Goal: Task Accomplishment & Management: Complete application form

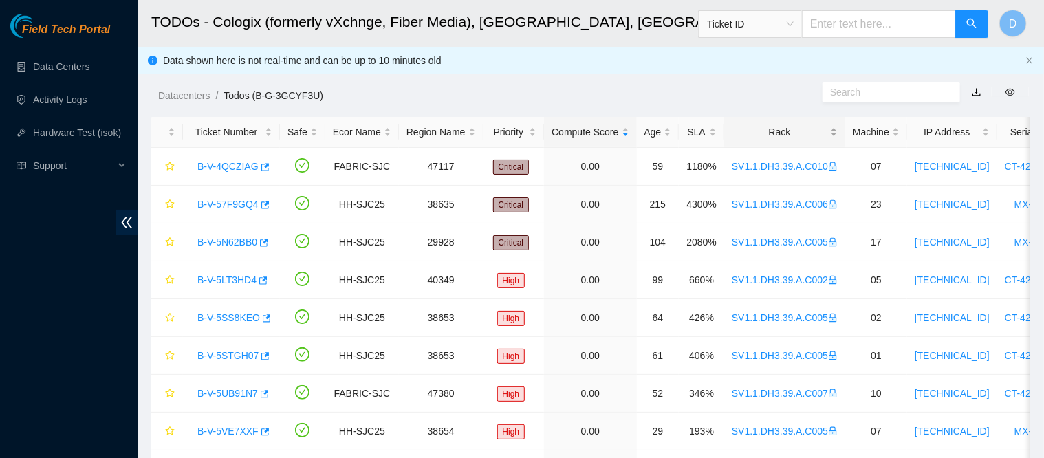
click at [776, 134] on div "Rack" at bounding box center [785, 131] width 106 height 15
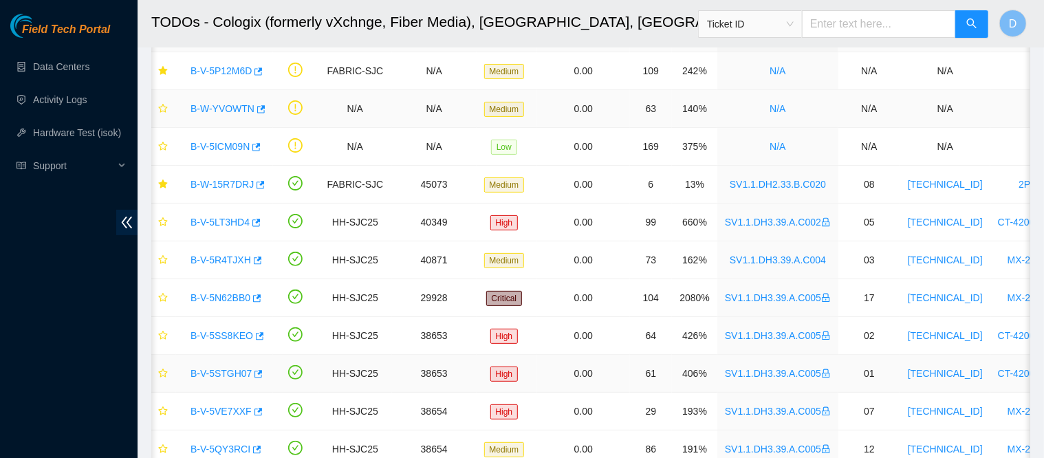
scroll to position [94, 0]
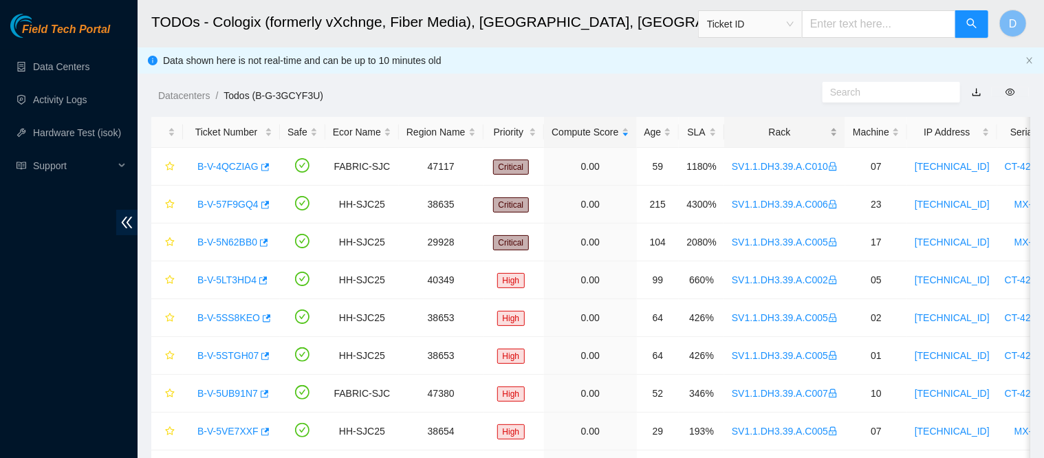
click at [765, 127] on div "Rack" at bounding box center [785, 131] width 106 height 15
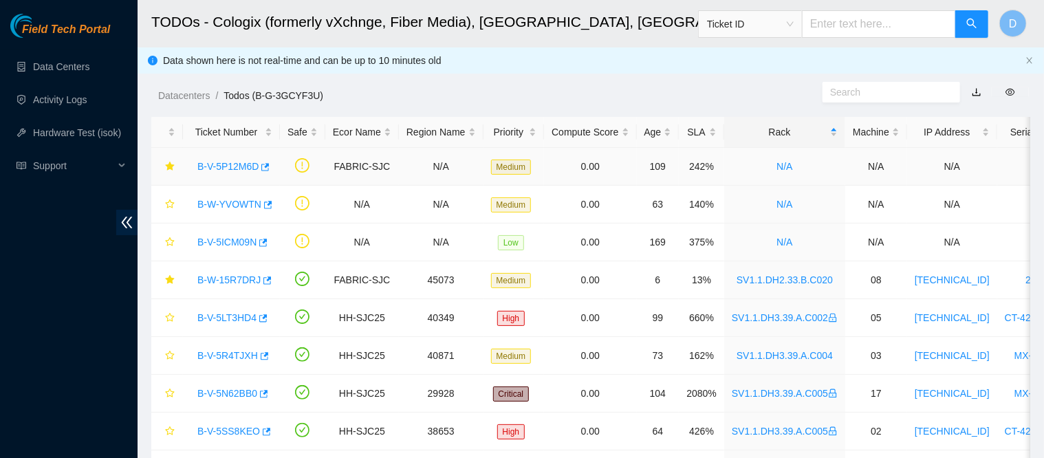
click at [247, 170] on link "B-V-5P12M6D" at bounding box center [227, 166] width 61 height 11
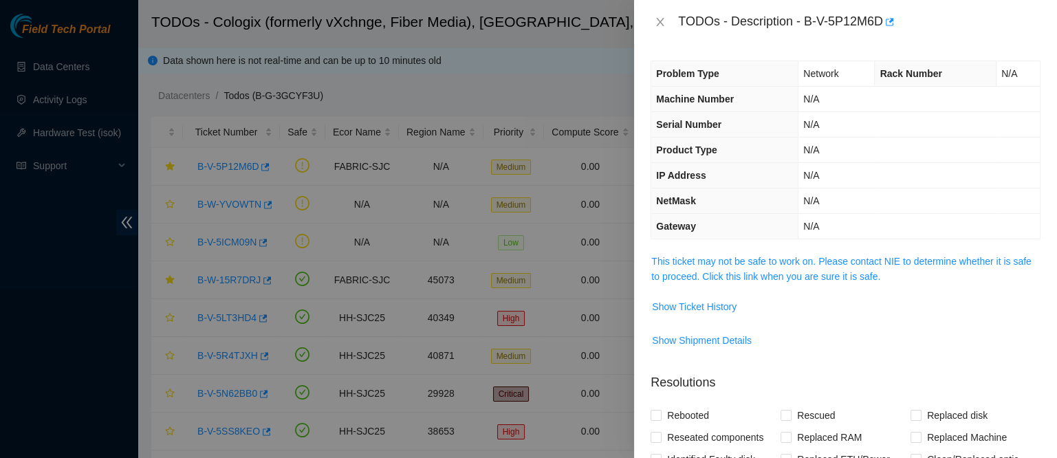
scroll to position [297, 0]
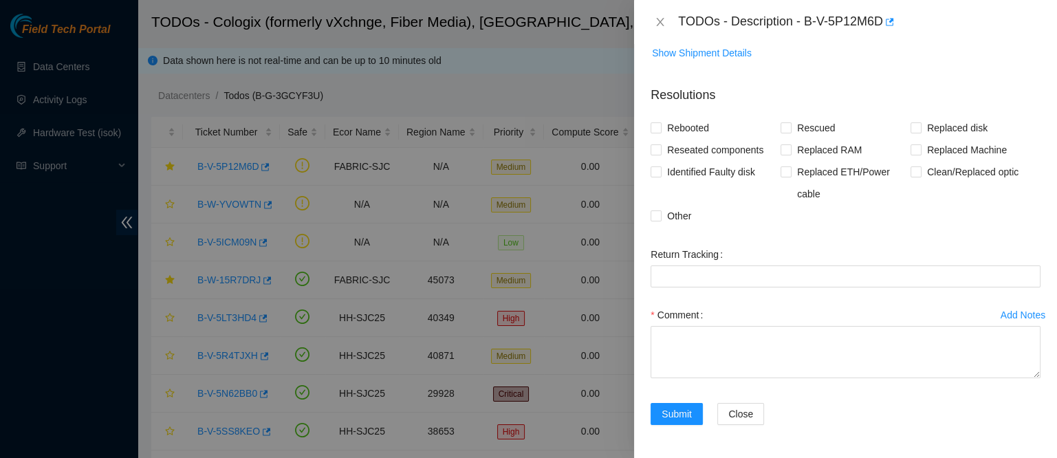
click at [685, 324] on label "Comment" at bounding box center [680, 315] width 58 height 22
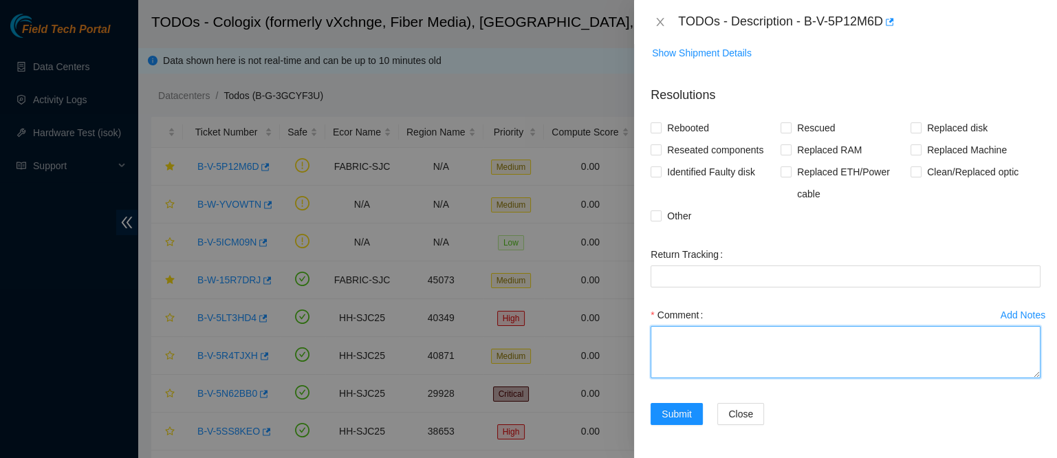
click at [685, 326] on textarea "Comment" at bounding box center [846, 352] width 390 height 52
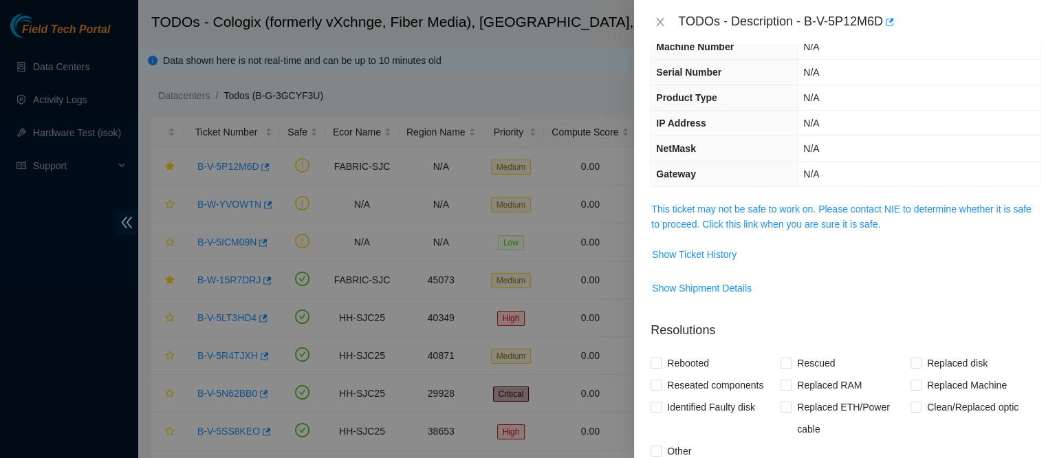
scroll to position [0, 0]
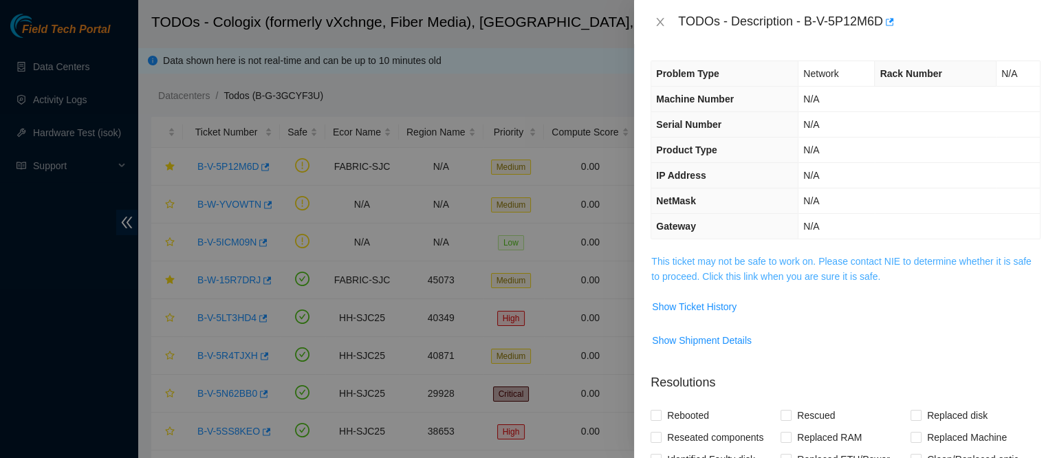
click at [726, 257] on link "This ticket may not be safe to work on. Please contact NIE to determine whether…" at bounding box center [841, 269] width 380 height 26
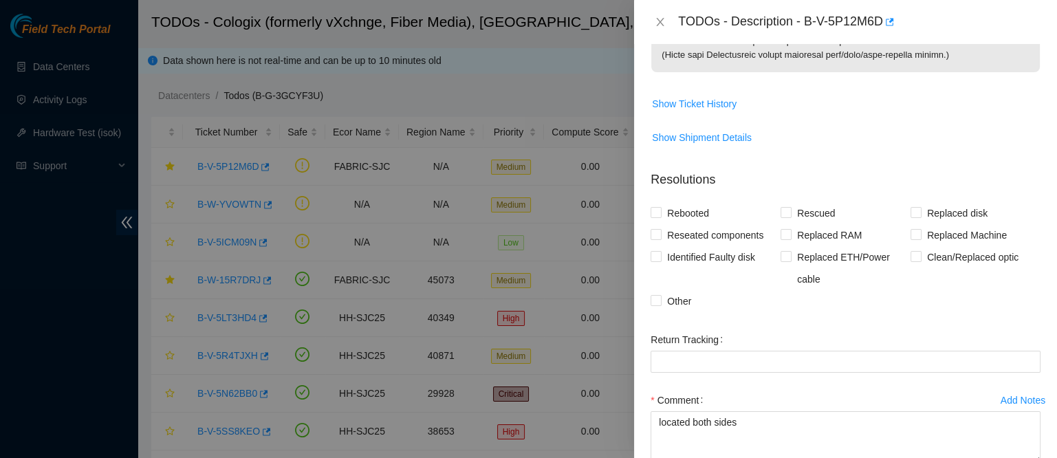
scroll to position [1609, 0]
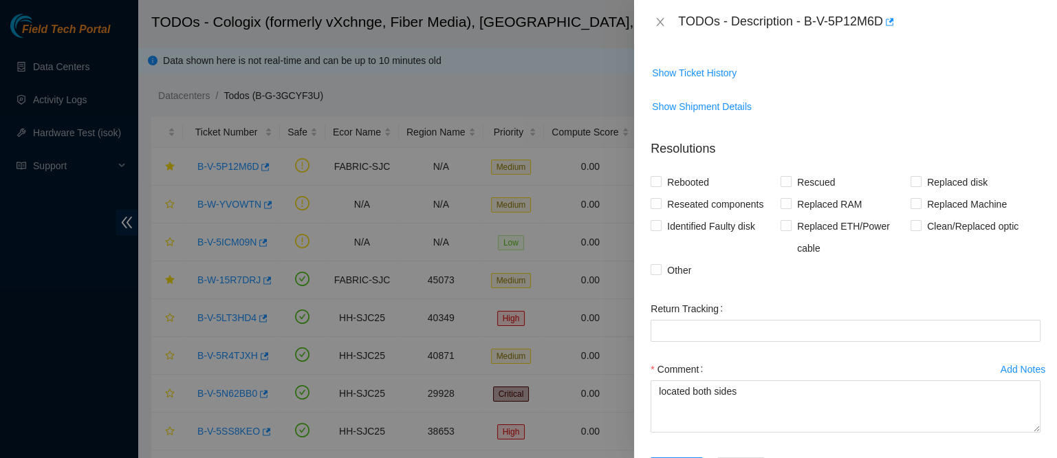
drag, startPoint x: 817, startPoint y: 276, endPoint x: 674, endPoint y: 272, distance: 143.1
copy p "SCOPE – CLEAN – RESEAT"
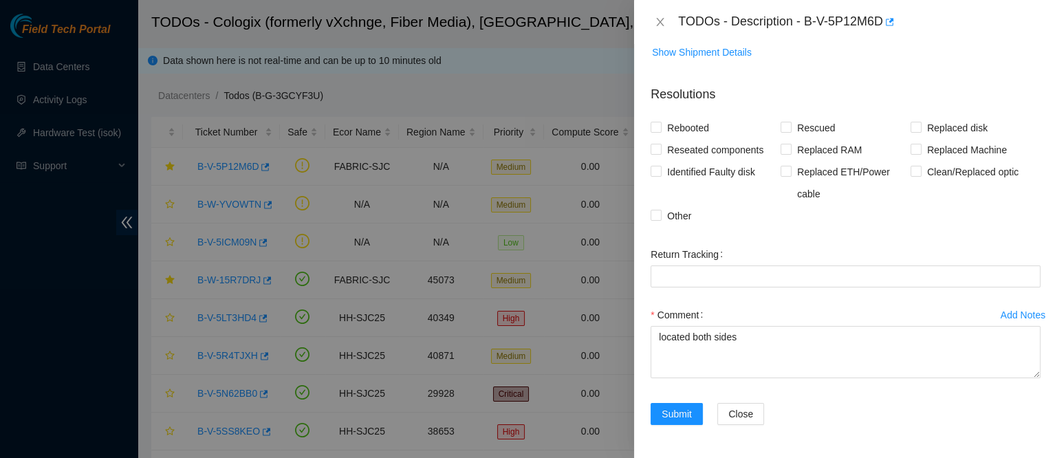
scroll to position [2665, 0]
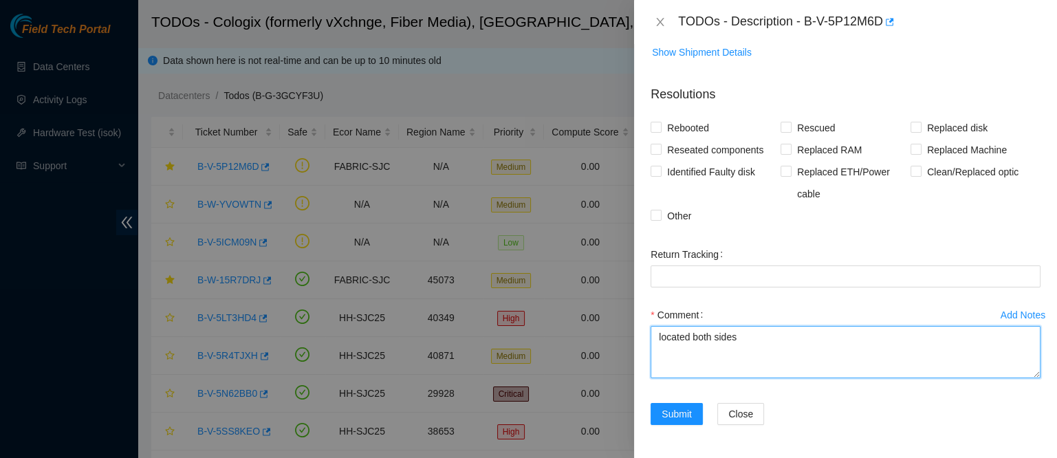
click at [668, 366] on textarea "located both sides" at bounding box center [846, 352] width 390 height 52
paste textarea "SCOPE – CLEAN – RESEAT"
click at [684, 367] on textarea "located both sides SCOPE – CLEAN – RESEAT" at bounding box center [846, 352] width 390 height 52
click at [685, 363] on textarea "located both sides SCOPE – CLEAN – RESEAT" at bounding box center [846, 352] width 390 height 52
click at [734, 367] on textarea "located both sides SCOPED – CLEAN – RESEAT" at bounding box center [846, 352] width 390 height 52
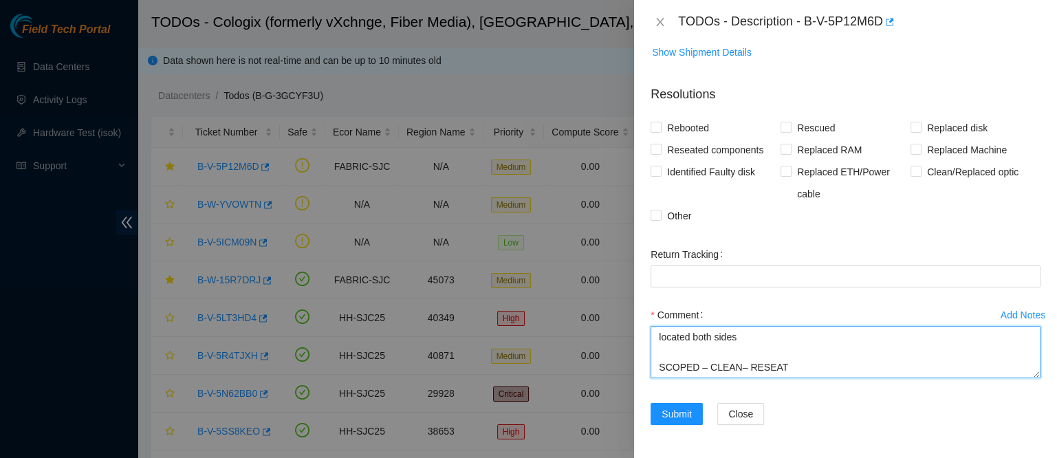
click at [776, 365] on textarea "located both sides SCOPED – CLEAN– RESEAT" at bounding box center [846, 352] width 390 height 52
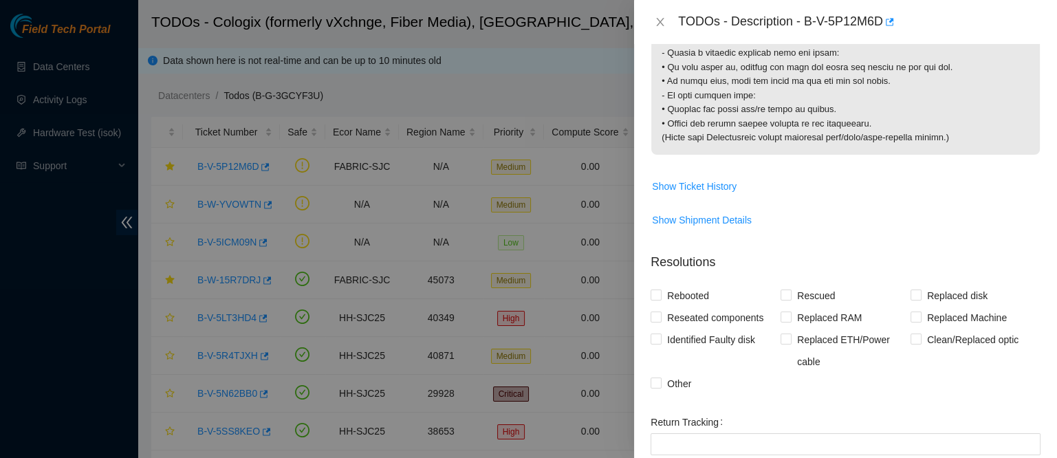
scroll to position [1494, 0]
drag, startPoint x: 658, startPoint y: 82, endPoint x: 853, endPoint y: 212, distance: 234.4
copy p "Router_2: r04.leaf107.sjc01.fab Serial Number : AAA2120AAGF Rack : SV1.1.DH2.33…"
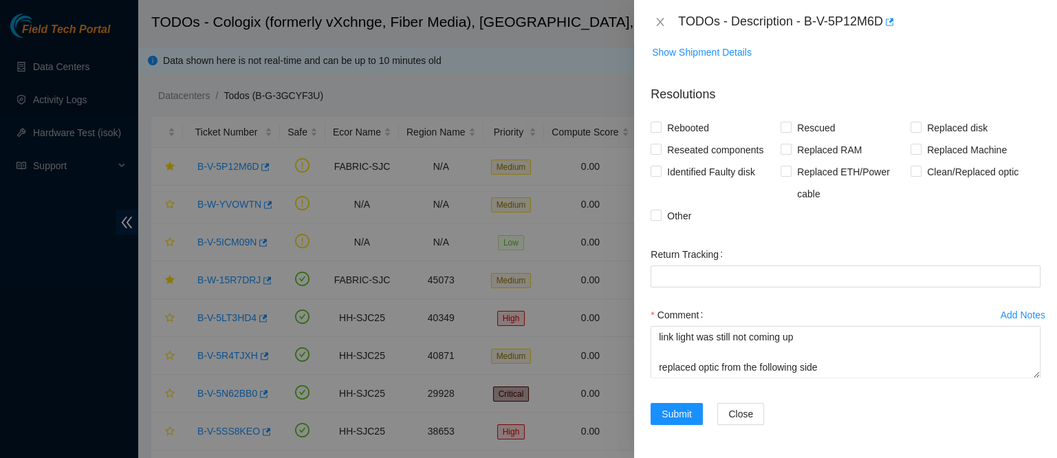
scroll to position [2665, 0]
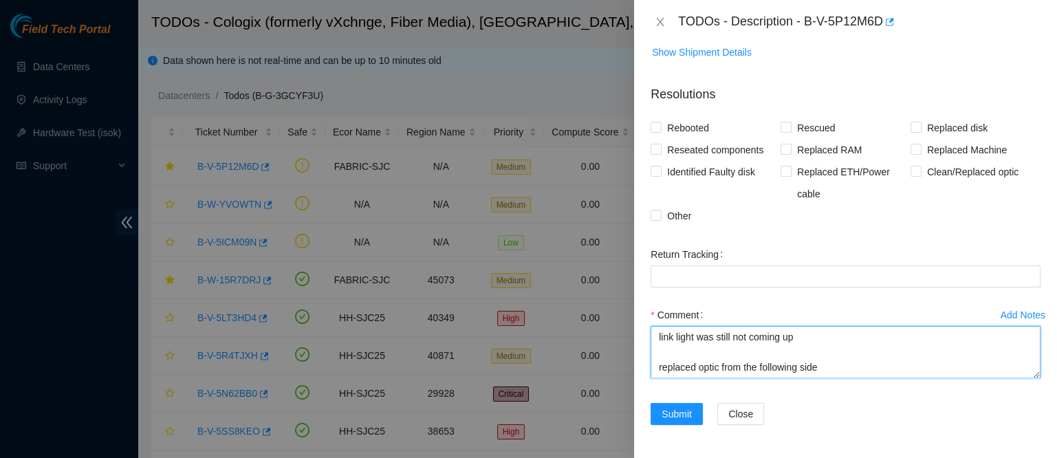
click at [714, 371] on textarea "located both sides SCOPED – CLEAN– RESEATED both ends link light was still not …" at bounding box center [846, 352] width 390 height 52
paste textarea "Router_2: r04.leaf107.sjc01.fab Serial Number : AAA2120AAGF Rack : SV1.1.DH2.33…"
paste textarea "INKB16550109"
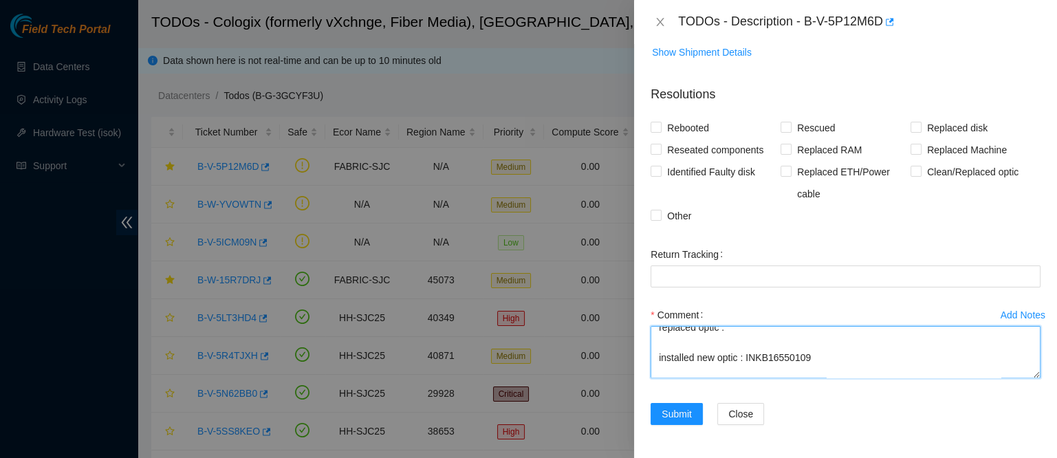
scroll to position [237, 0]
click at [752, 349] on textarea "located both sides SCOPED – CLEAN– RESEATED both ends link light was still not …" at bounding box center [846, 352] width 390 height 52
click at [751, 348] on textarea "located both sides SCOPED – CLEAN– RESEATED both ends link light was still not …" at bounding box center [846, 352] width 390 height 52
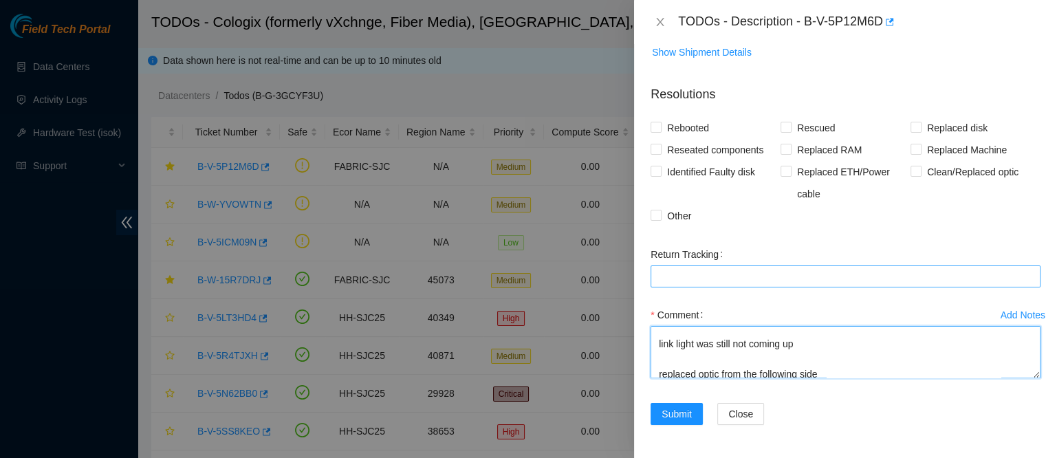
scroll to position [0, 0]
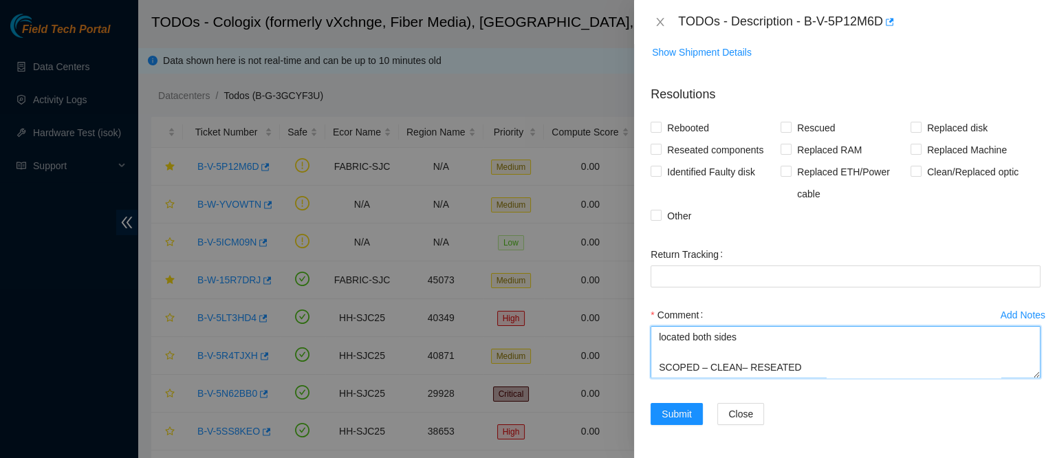
drag, startPoint x: 778, startPoint y: 369, endPoint x: 622, endPoint y: 266, distance: 187.1
click at [622, 266] on div "TODOs - Description - B-V-5P12M6D Problem Type Network Rack Number N/A Machine …" at bounding box center [528, 229] width 1057 height 458
click at [793, 369] on textarea "located both sides SCOPED – CLEAN– RESEATED both ends link light was still not …" at bounding box center [846, 352] width 390 height 52
type textarea "located both sides SCOPED – CLEAN– RESEATED both ends link light was still not …"
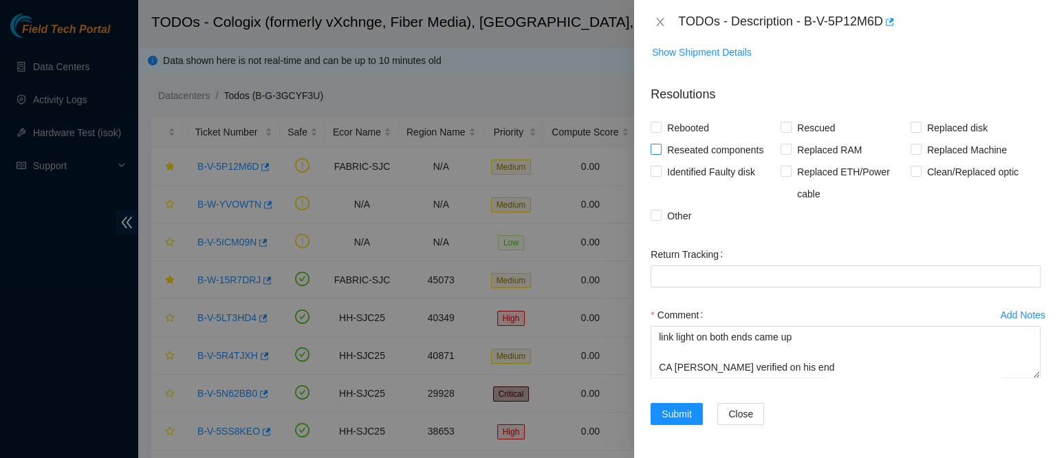
click at [701, 159] on span "Reseated components" at bounding box center [715, 150] width 107 height 22
click at [660, 153] on input "Reseated components" at bounding box center [656, 149] width 10 height 10
checkbox input "true"
click at [928, 169] on span "Clean/Replaced optic" at bounding box center [972, 172] width 102 height 22
click at [920, 169] on input "Clean/Replaced optic" at bounding box center [915, 171] width 10 height 10
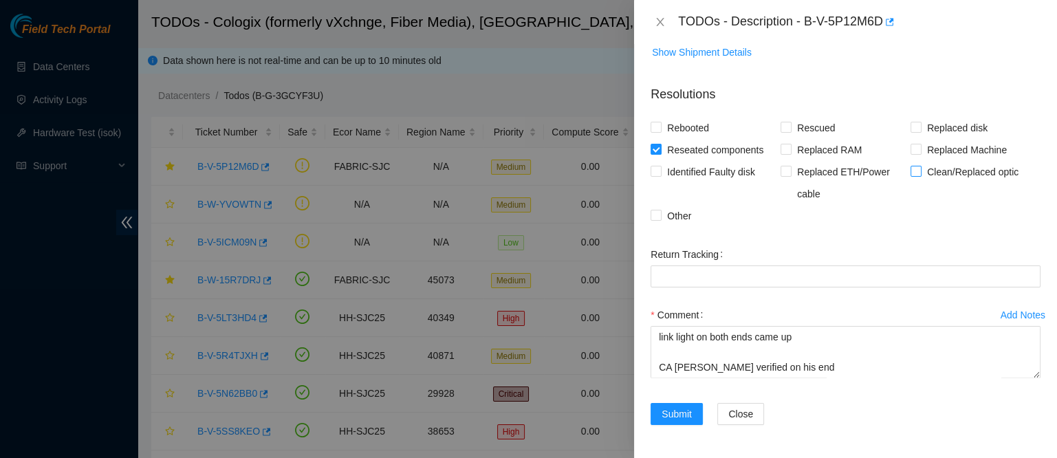
checkbox input "true"
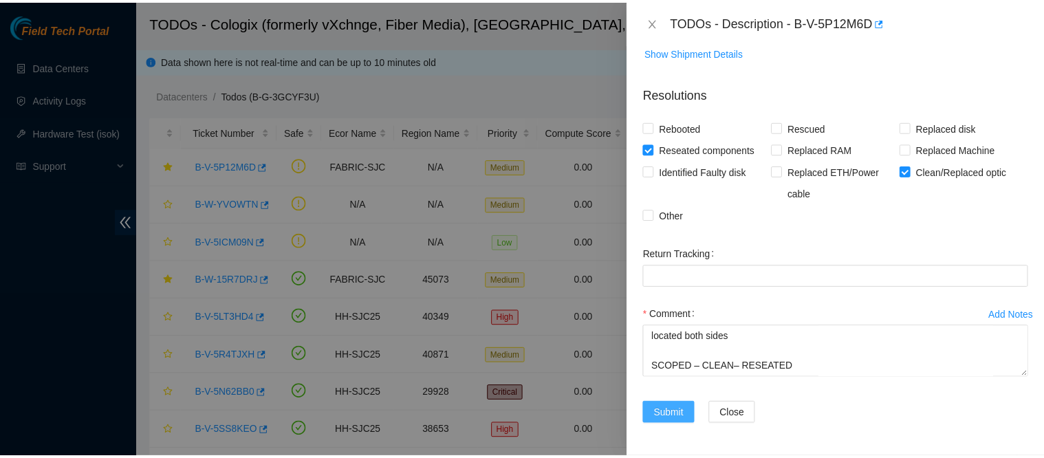
scroll to position [2665, 0]
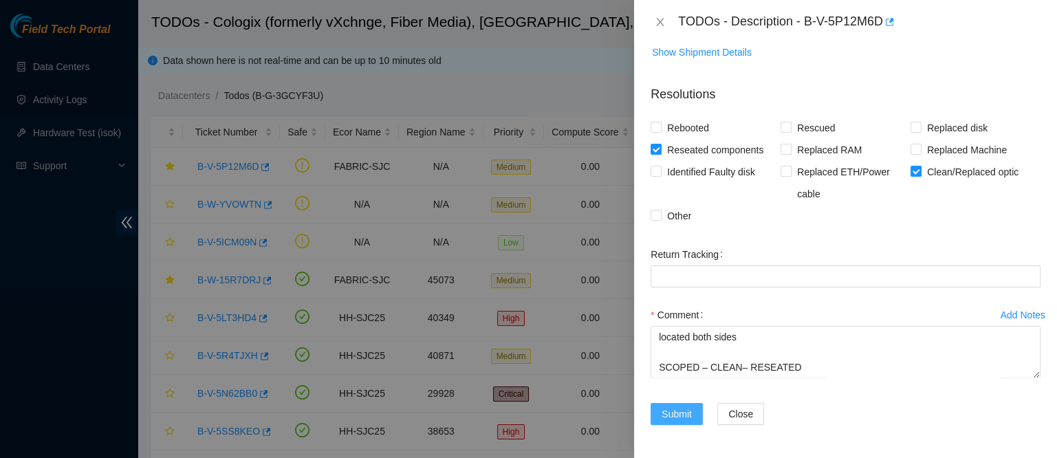
click at [677, 423] on button "Submit" at bounding box center [677, 414] width 52 height 22
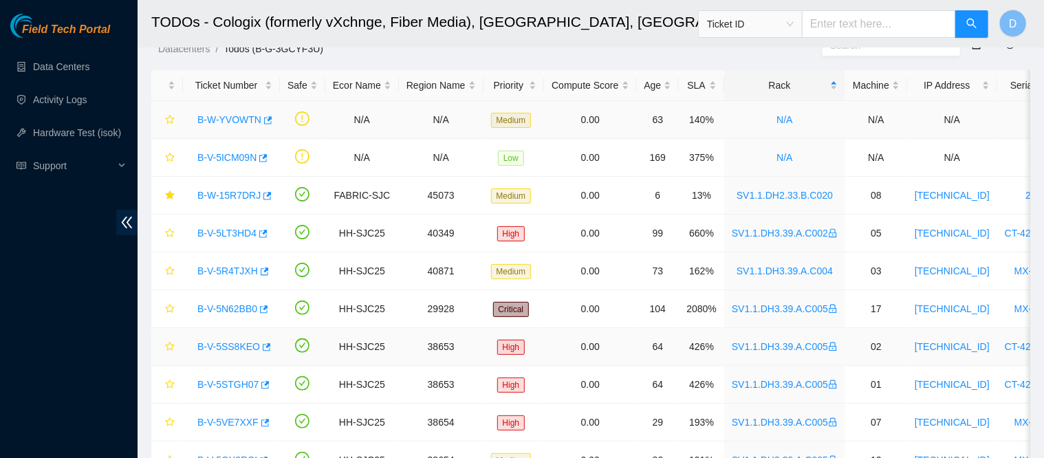
scroll to position [0, 0]
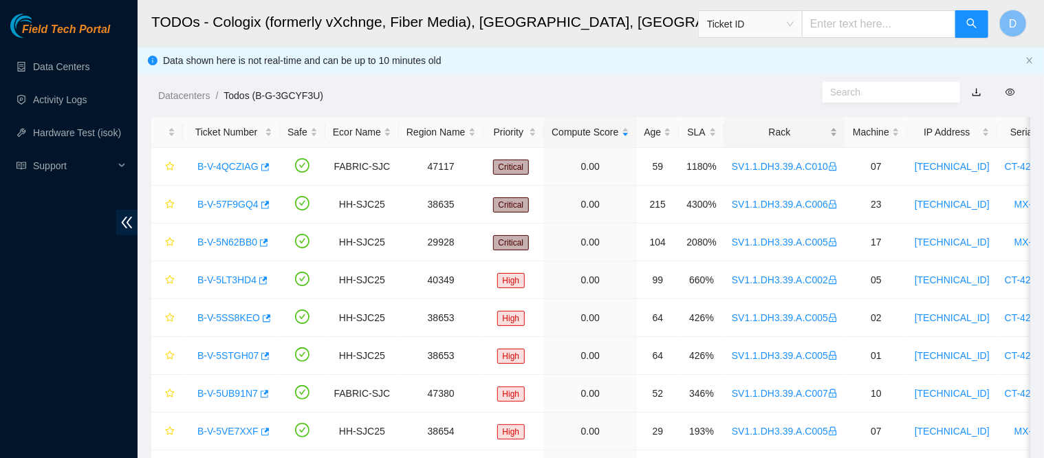
click at [765, 128] on div "Rack" at bounding box center [785, 131] width 106 height 15
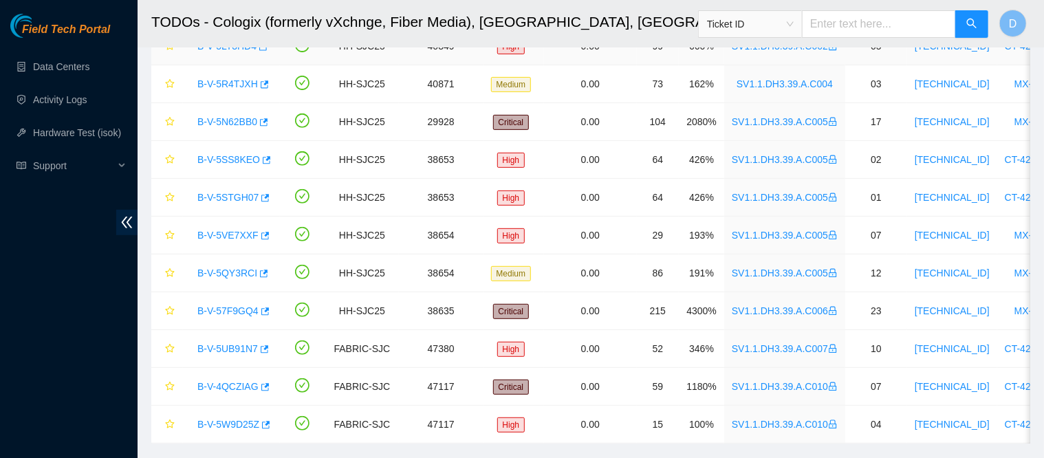
scroll to position [272, 0]
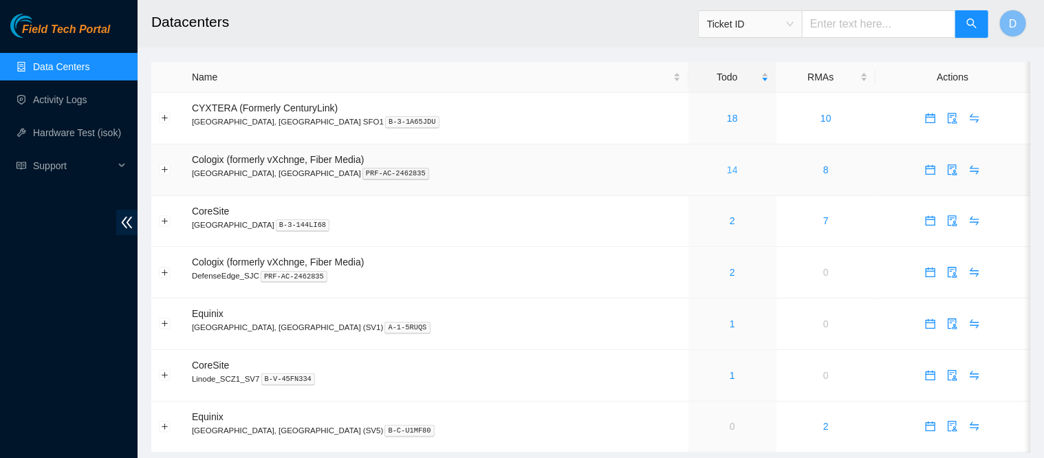
click at [727, 166] on link "14" at bounding box center [732, 169] width 11 height 11
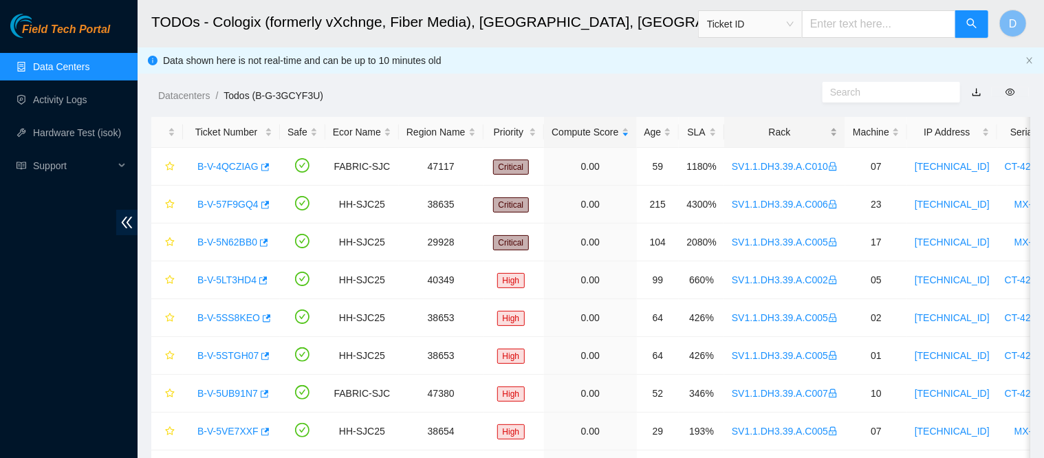
click at [765, 133] on div "Rack" at bounding box center [785, 131] width 106 height 15
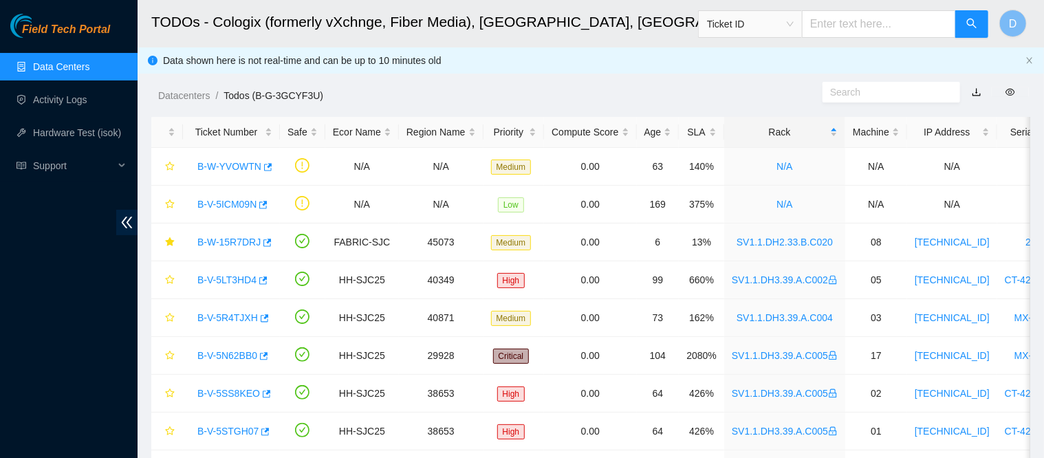
click at [89, 63] on link "Data Centers" at bounding box center [61, 66] width 56 height 11
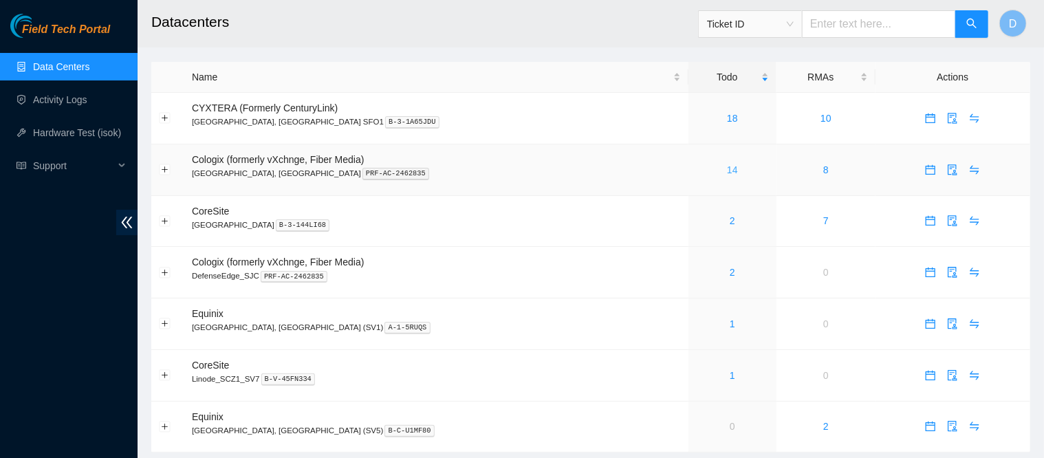
click at [727, 171] on link "14" at bounding box center [732, 169] width 11 height 11
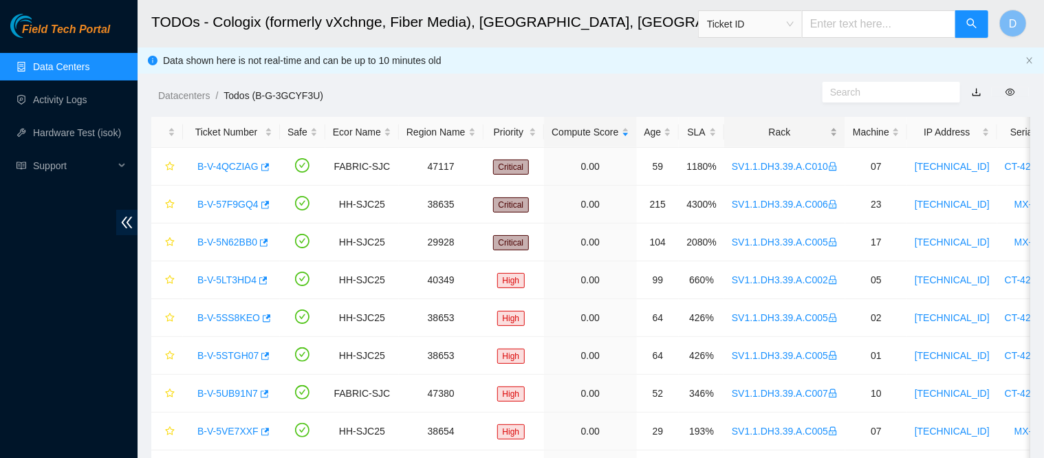
click at [740, 124] on div "Rack" at bounding box center [785, 131] width 106 height 15
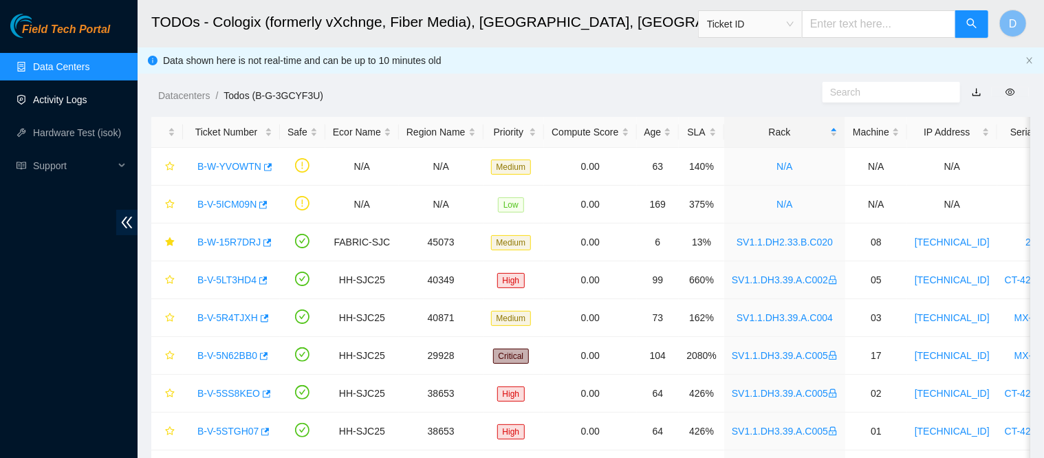
click at [61, 94] on link "Activity Logs" at bounding box center [60, 99] width 54 height 11
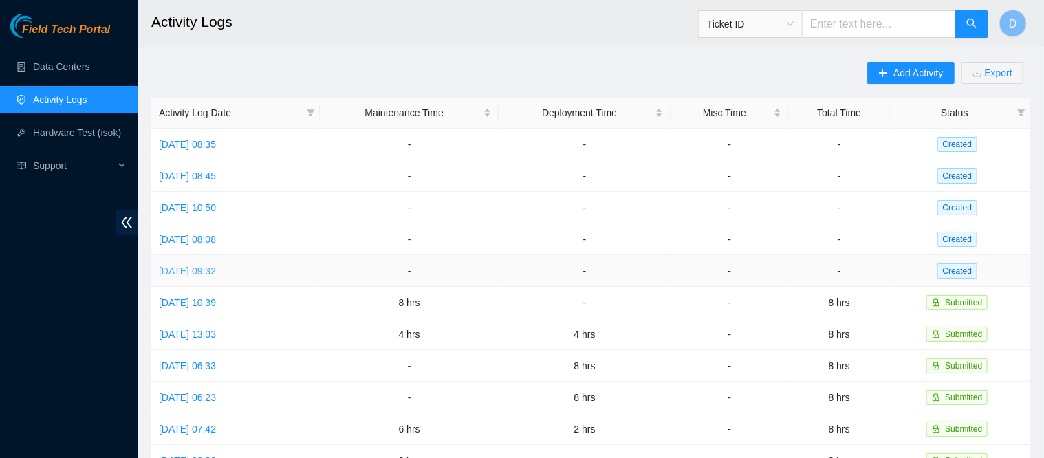
click at [199, 265] on link "[DATE] 09:32" at bounding box center [187, 270] width 57 height 11
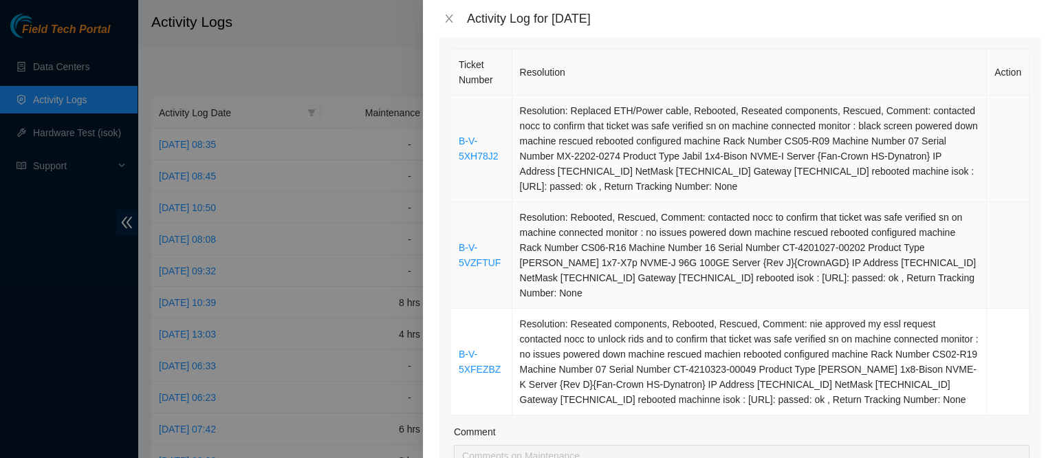
scroll to position [201, 0]
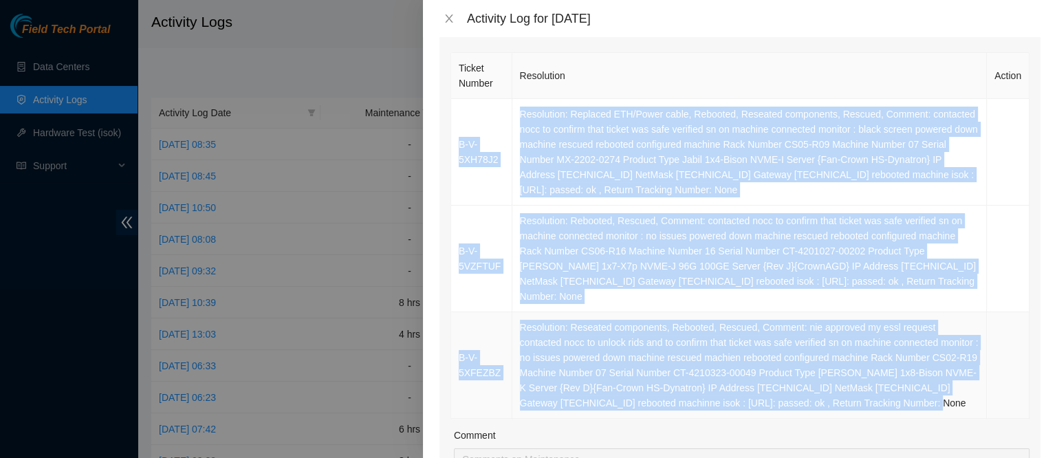
drag, startPoint x: 456, startPoint y: 107, endPoint x: 965, endPoint y: 385, distance: 580.1
click at [965, 385] on tbody "B-V-5XH78J2 Resolution: Replaced ETH/Power cable, Rebooted, Reseated components…" at bounding box center [740, 259] width 578 height 320
copy tbody "B-V-5XH78J2 Resolution: Replaced ETH/Power cable, Rebooted, Reseated components…"
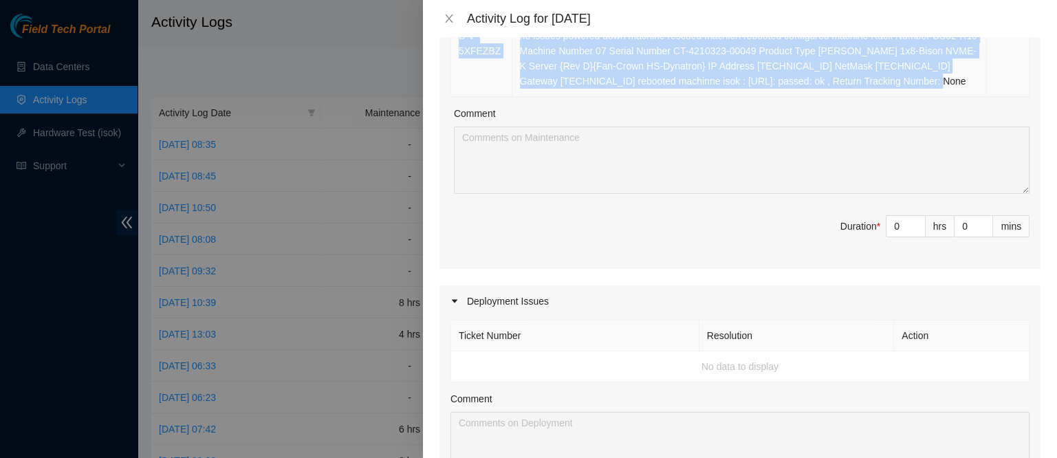
scroll to position [550, 0]
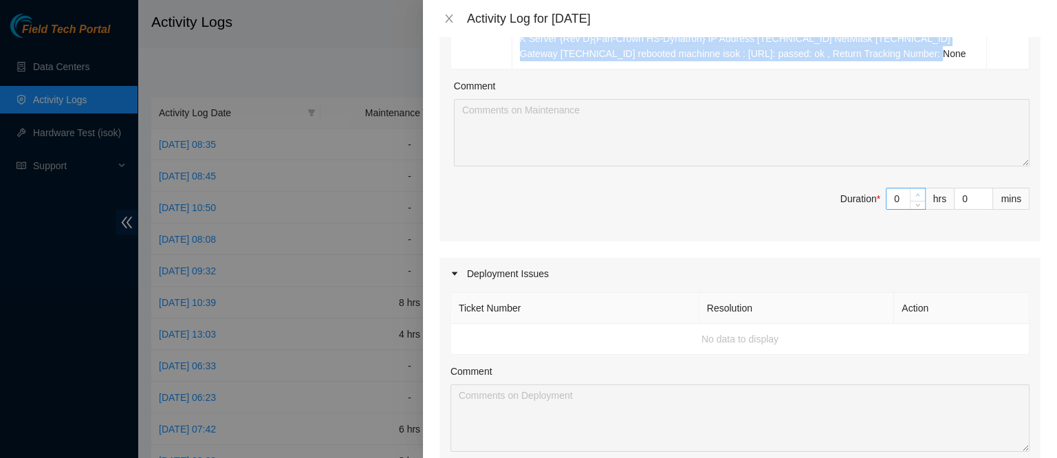
type input "1"
click at [916, 194] on icon "up" at bounding box center [918, 195] width 4 height 3
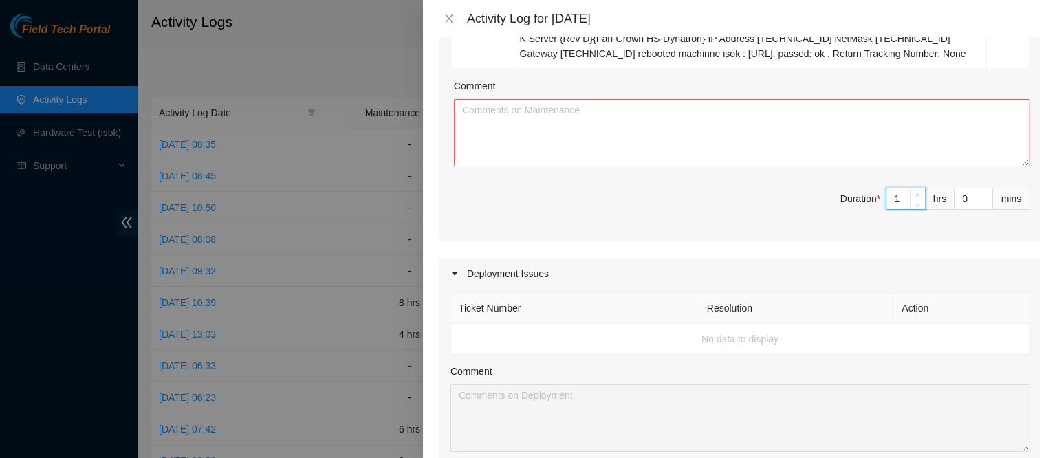
type input "2"
click at [916, 194] on icon "up" at bounding box center [918, 195] width 4 height 3
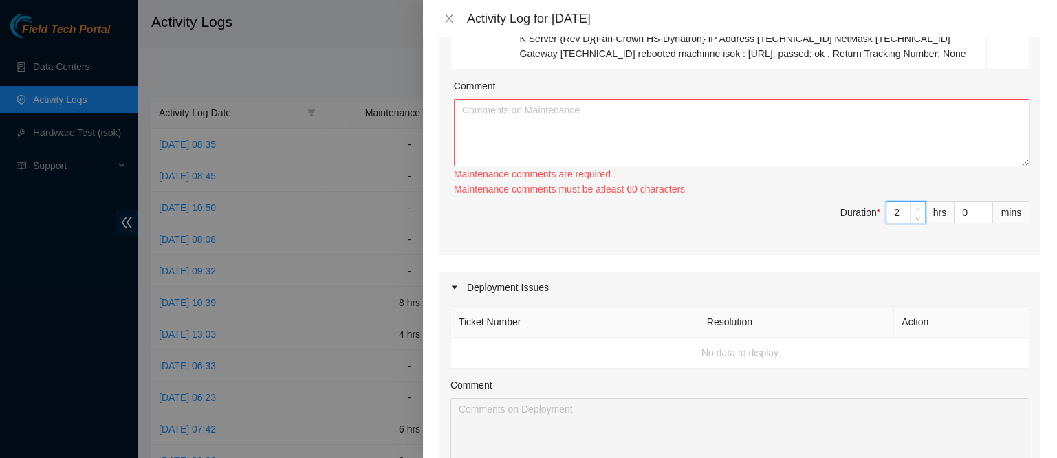
type input "3"
click at [914, 205] on span "up" at bounding box center [918, 209] width 8 height 8
type input "4"
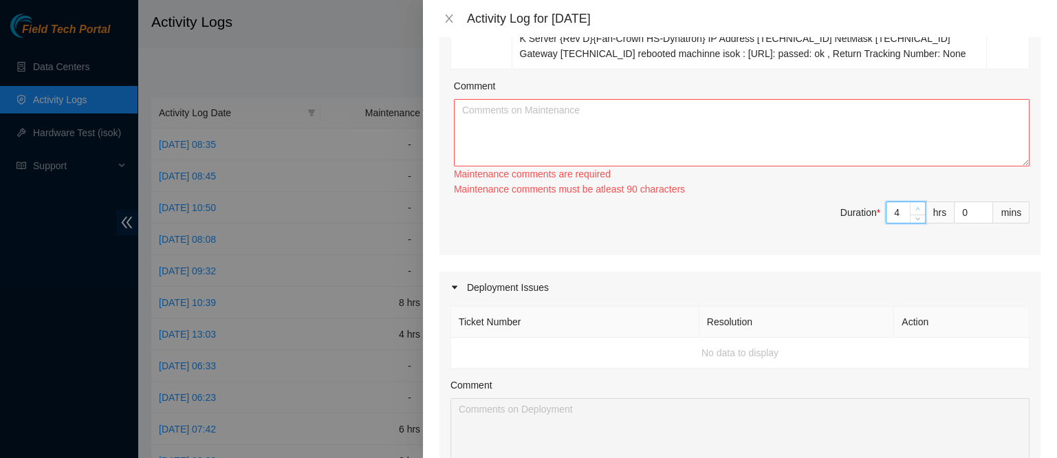
click at [910, 202] on span "Increase Value" at bounding box center [917, 208] width 15 height 12
type input "5"
click at [910, 202] on span "Increase Value" at bounding box center [917, 208] width 15 height 12
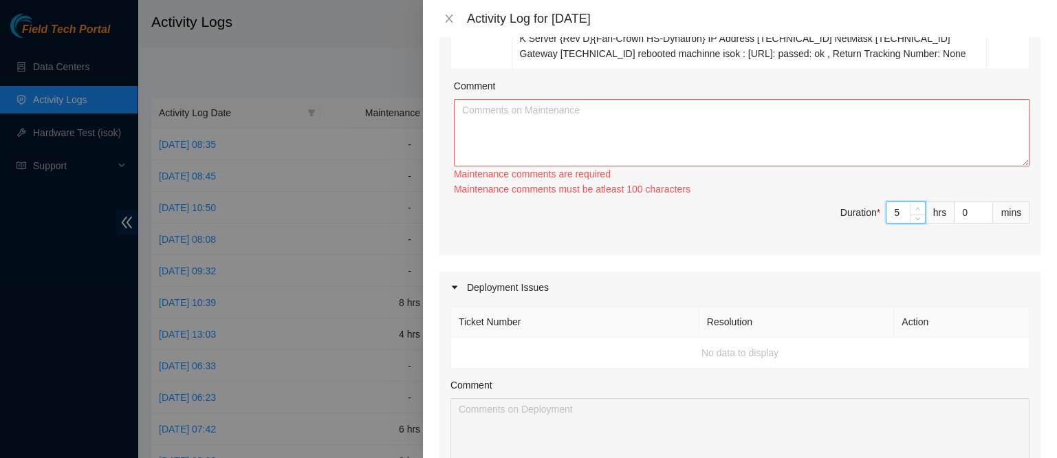
type input "6"
click at [910, 202] on span "Increase Value" at bounding box center [917, 208] width 15 height 12
type input "7"
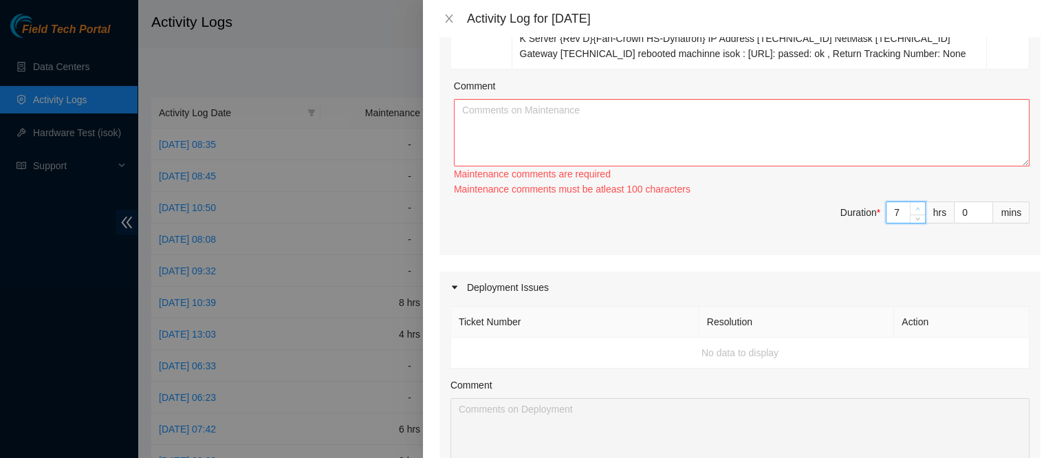
click at [910, 202] on span "Increase Value" at bounding box center [917, 208] width 15 height 12
type input "8"
click at [910, 202] on span "Increase Value" at bounding box center [917, 208] width 15 height 12
click at [759, 113] on textarea "Comment" at bounding box center [742, 132] width 576 height 67
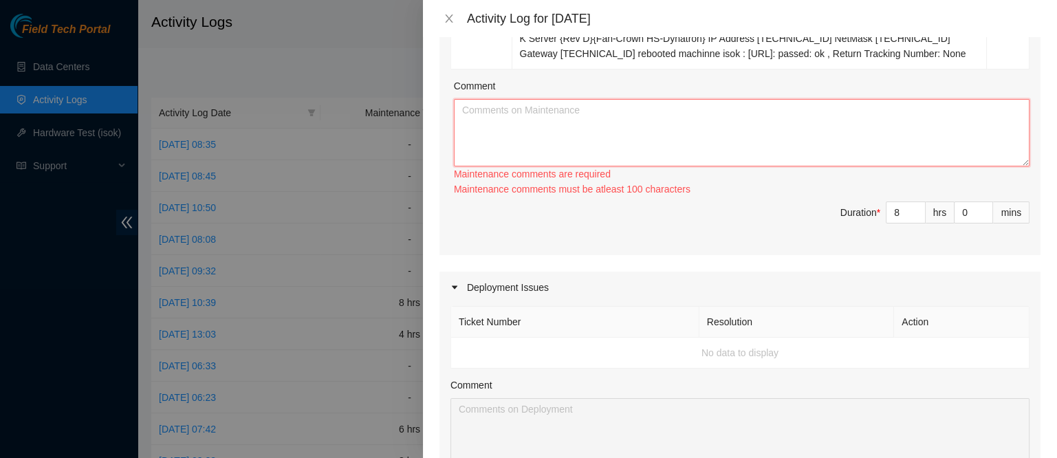
paste textarea "B-V-5XH78J2 Resolution: Replaced ETH/Power cable, Rebooted, Reseated components…"
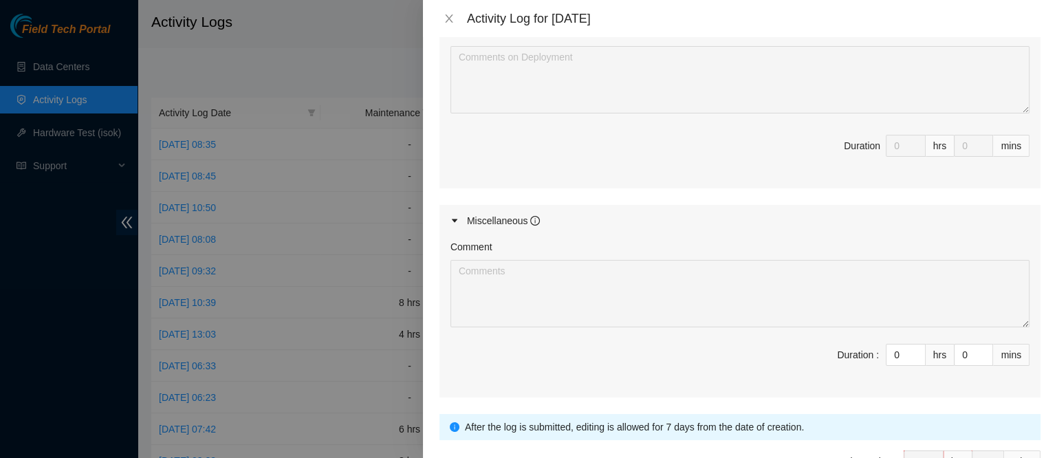
scroll to position [959, 0]
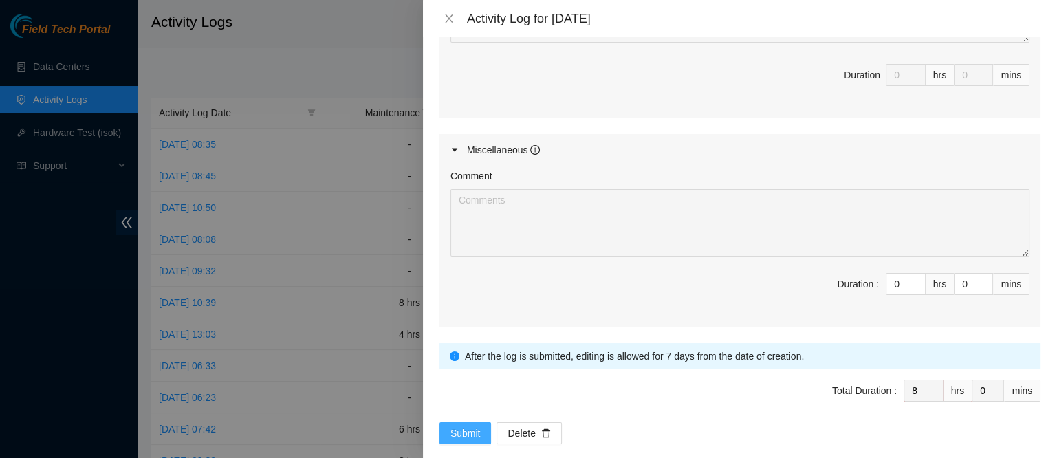
type textarea "B-V-5XH78J2 Resolution: Replaced ETH/Power cable, Rebooted, Reseated components…"
click at [452, 426] on span "Submit" at bounding box center [465, 433] width 30 height 15
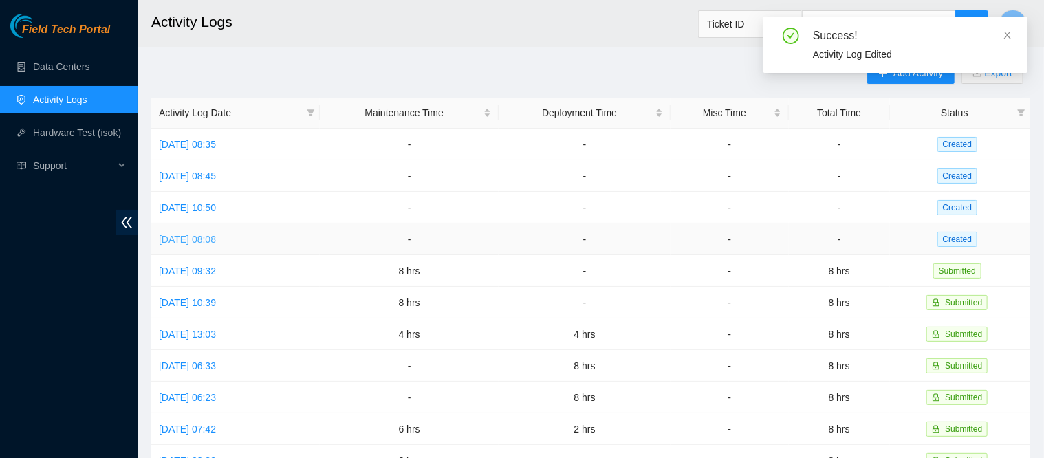
click at [216, 244] on link "[DATE] 08:08" at bounding box center [187, 239] width 57 height 11
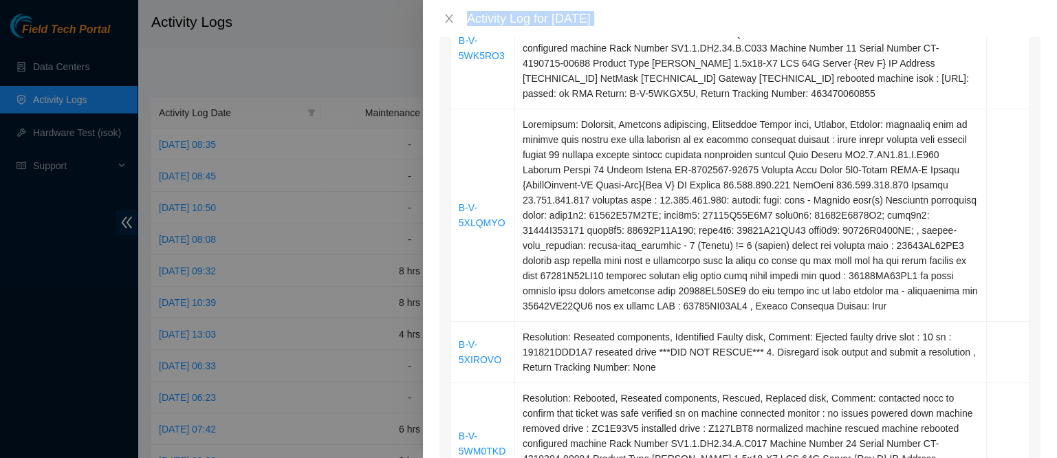
scroll to position [608, 0]
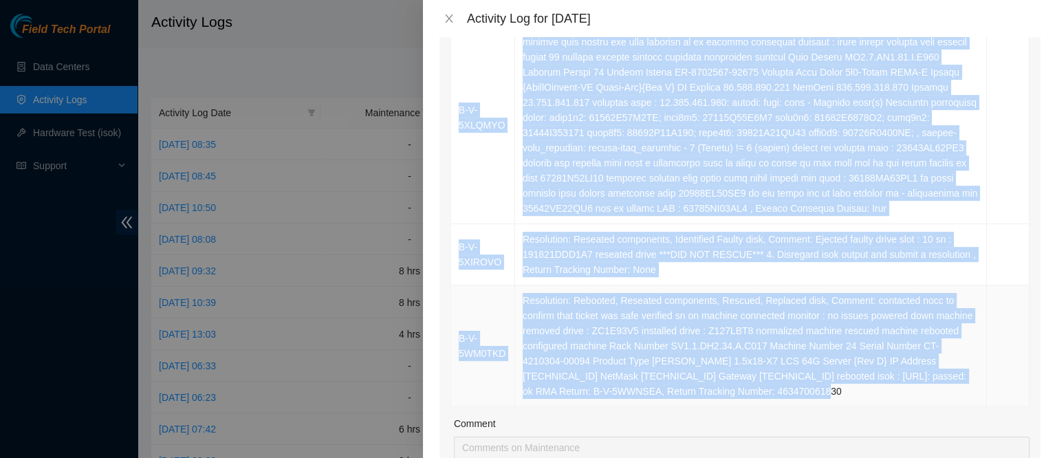
drag, startPoint x: 455, startPoint y: 159, endPoint x: 813, endPoint y: 386, distance: 424.7
click at [813, 386] on tbody "B-V-5WDFAIC Resolution: Rebooted, Reseated components, Rescued, Replaced disk, …" at bounding box center [740, 49] width 578 height 715
copy tbody "B-V-5WDFAIC Resolution: Rebooted, Reseated components, Rescued, Replaced disk, …"
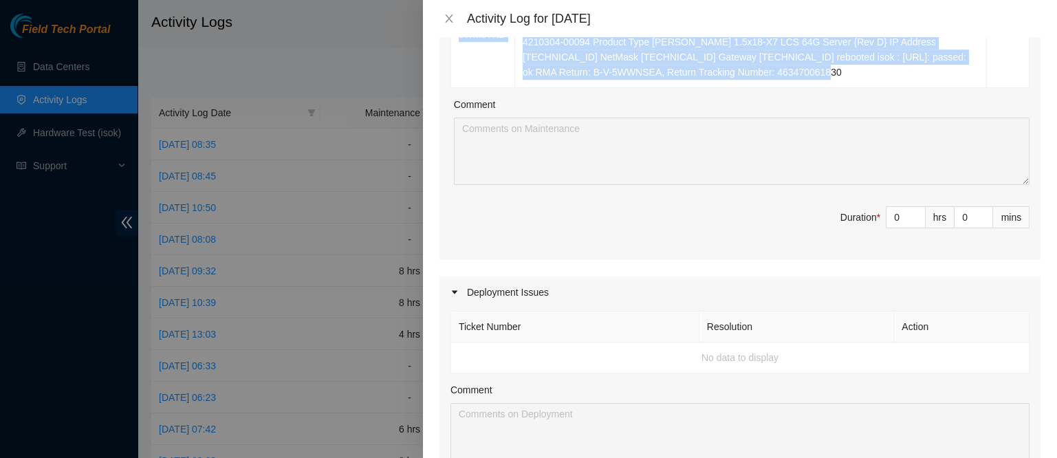
scroll to position [932, 0]
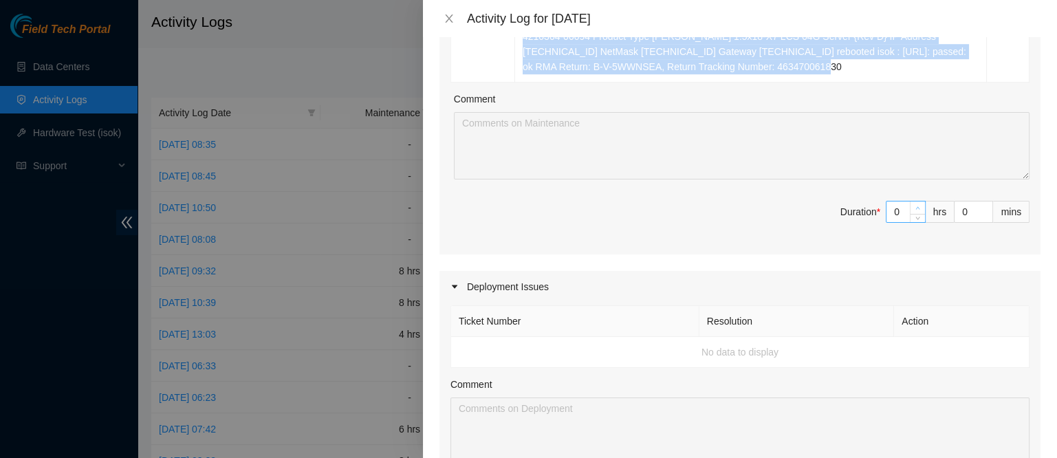
type input "1"
click at [914, 204] on span "up" at bounding box center [918, 208] width 8 height 8
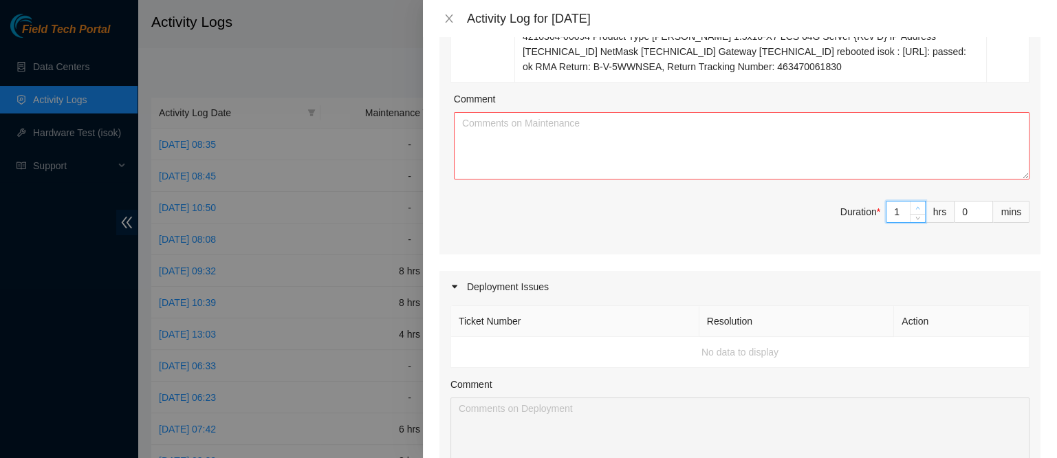
click at [914, 204] on span "up" at bounding box center [918, 208] width 8 height 8
type input "2"
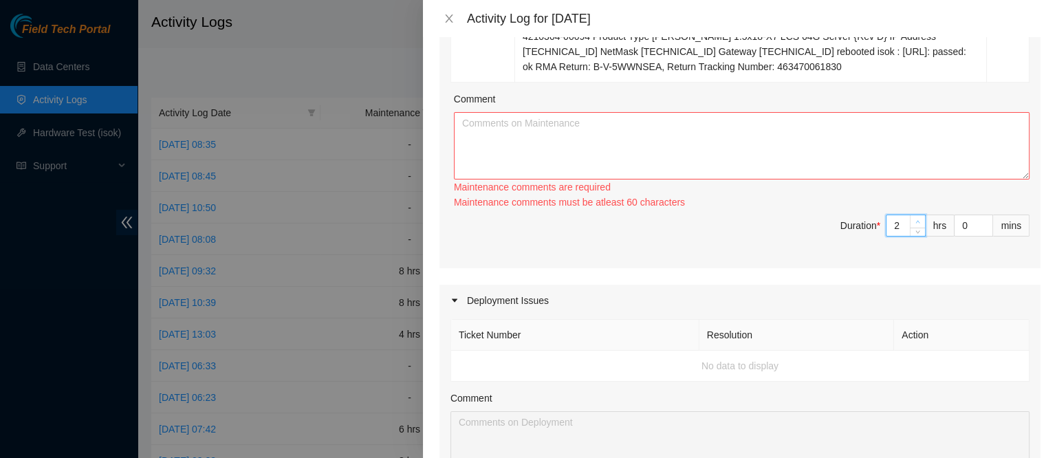
type input "3"
click at [910, 215] on span "Increase Value" at bounding box center [917, 221] width 15 height 12
type input "4"
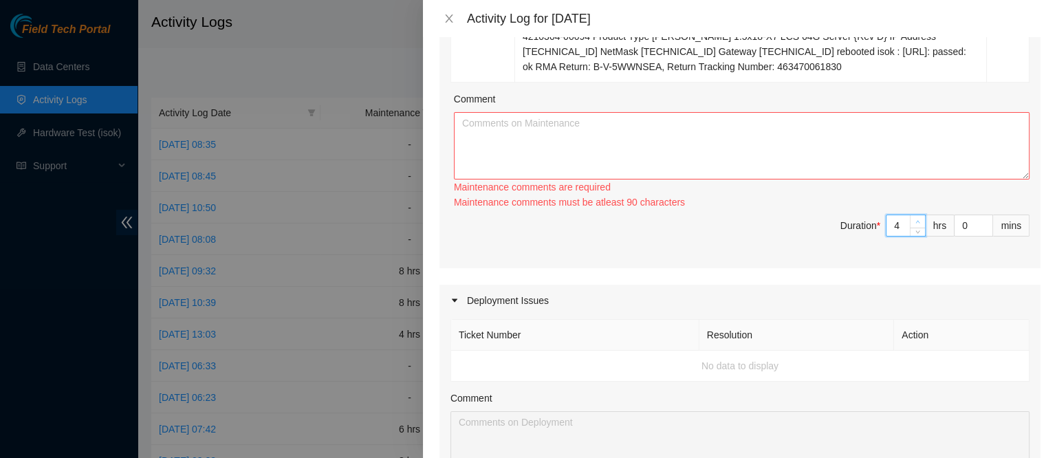
click at [910, 215] on span "Increase Value" at bounding box center [917, 221] width 15 height 12
click at [915, 219] on icon "up" at bounding box center [917, 221] width 5 height 5
type input "5"
click at [910, 215] on span "Increase Value" at bounding box center [917, 221] width 15 height 12
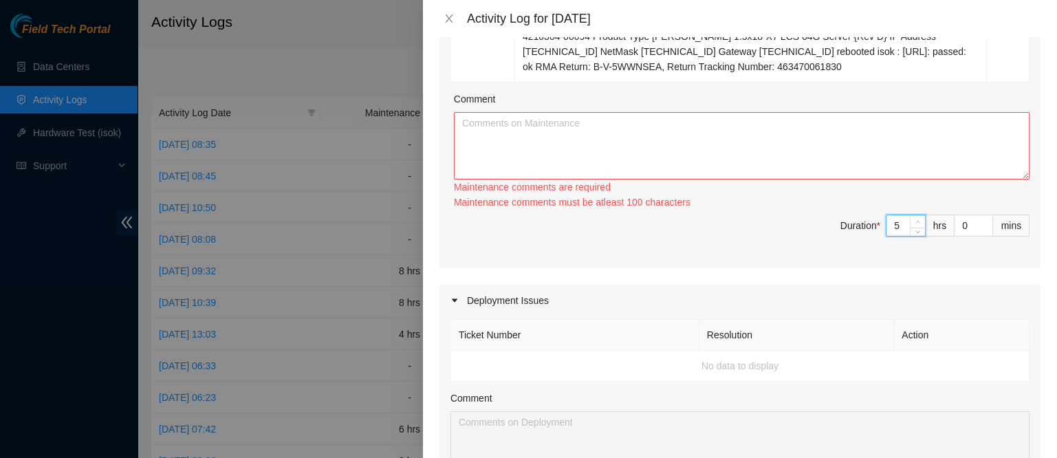
type input "6"
type input "7"
click at [910, 215] on span "Increase Value" at bounding box center [917, 221] width 15 height 12
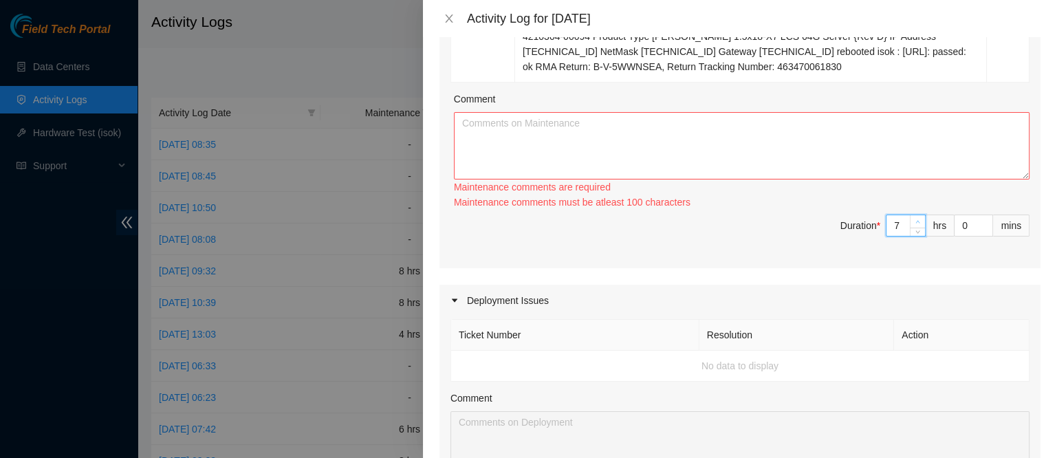
type input "8"
click at [910, 215] on span "Increase Value" at bounding box center [917, 221] width 15 height 12
click at [856, 124] on textarea "Comment" at bounding box center [742, 145] width 576 height 67
paste textarea "B-V-5WDFAIC Resolution: Rebooted, Reseated components, Rescued, Replaced disk, …"
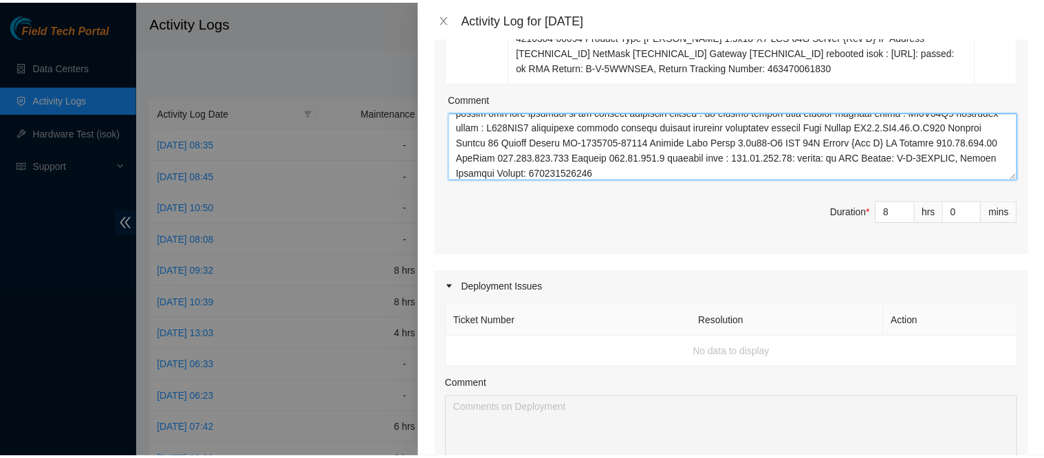
scroll to position [1369, 0]
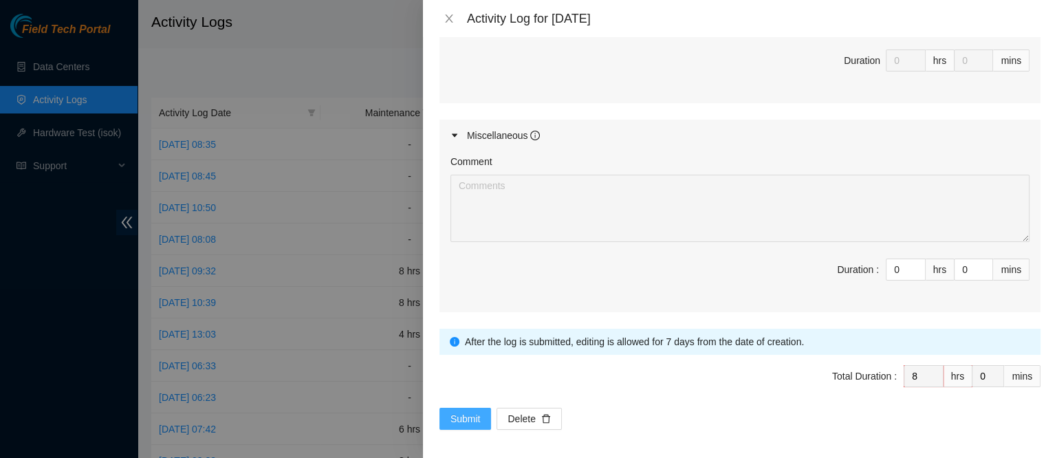
type textarea "B-V-5WDFAIC Resolution: Rebooted, Reseated components, Rescued, Replaced disk, …"
click at [471, 415] on span "Submit" at bounding box center [465, 418] width 30 height 15
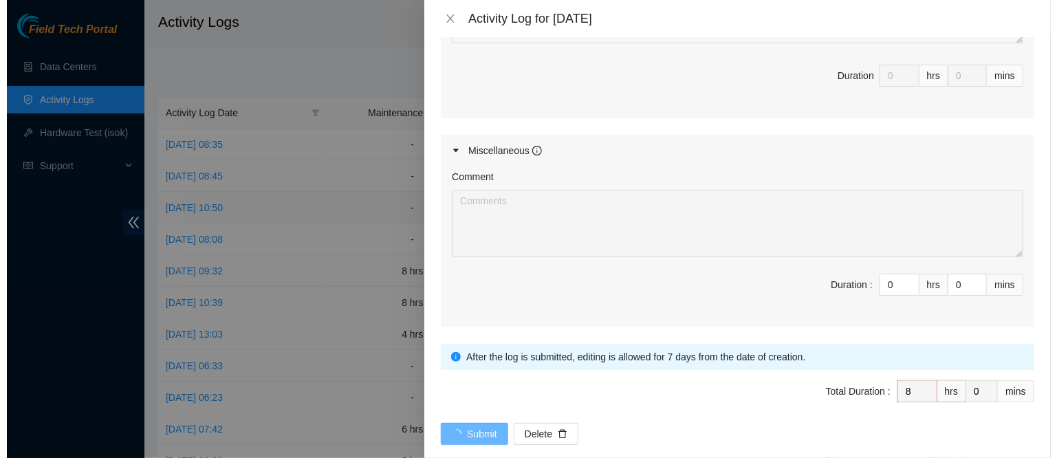
scroll to position [0, 0]
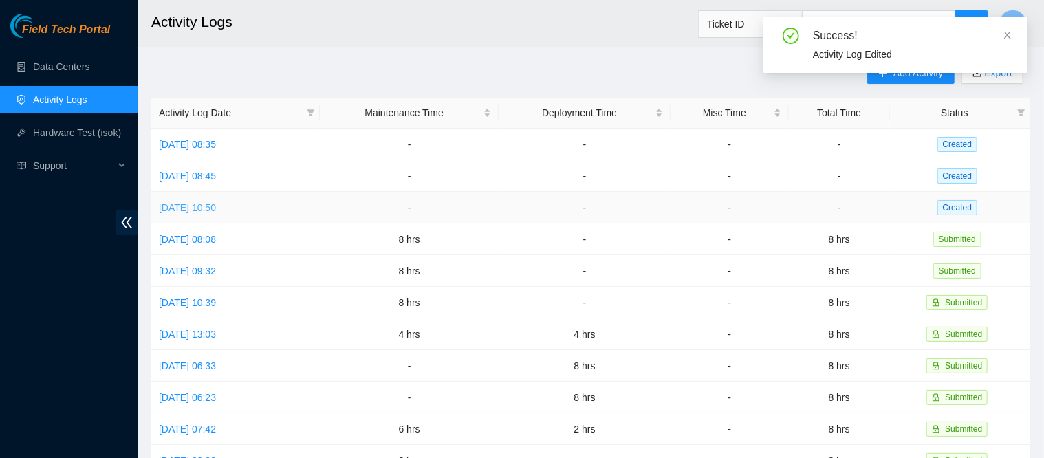
click at [216, 204] on link "[DATE] 10:50" at bounding box center [187, 207] width 57 height 11
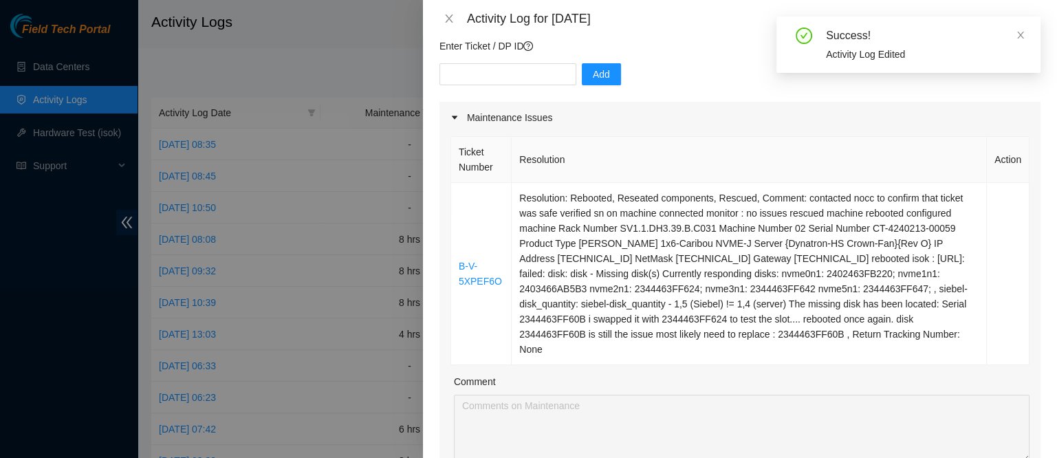
scroll to position [115, 0]
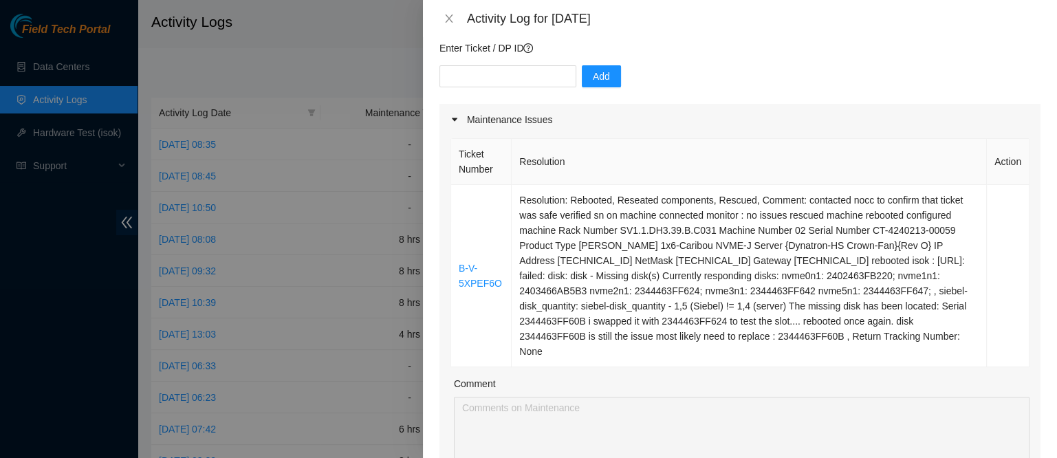
click at [446, 26] on div "Activity Log for [DATE]" at bounding box center [740, 18] width 634 height 37
click at [445, 24] on icon "close" at bounding box center [449, 18] width 11 height 11
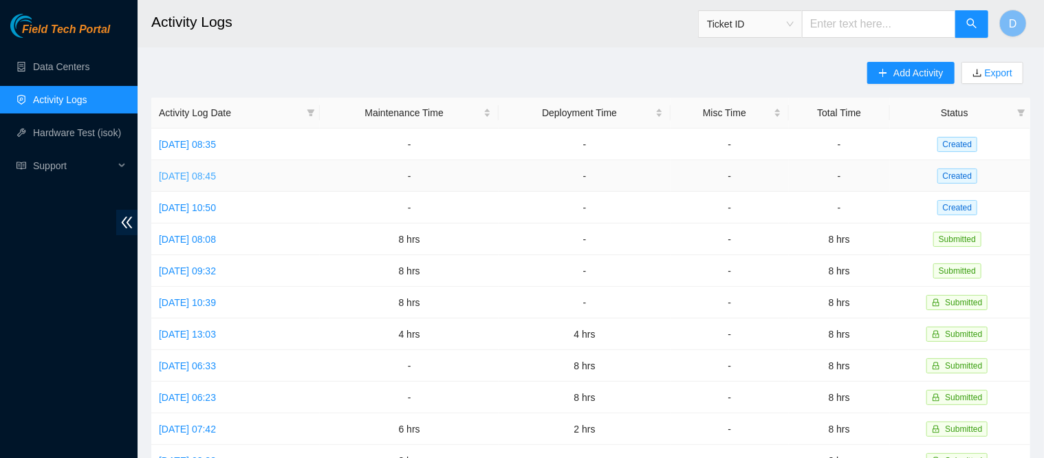
click at [207, 179] on link "[DATE] 08:45" at bounding box center [187, 176] width 57 height 11
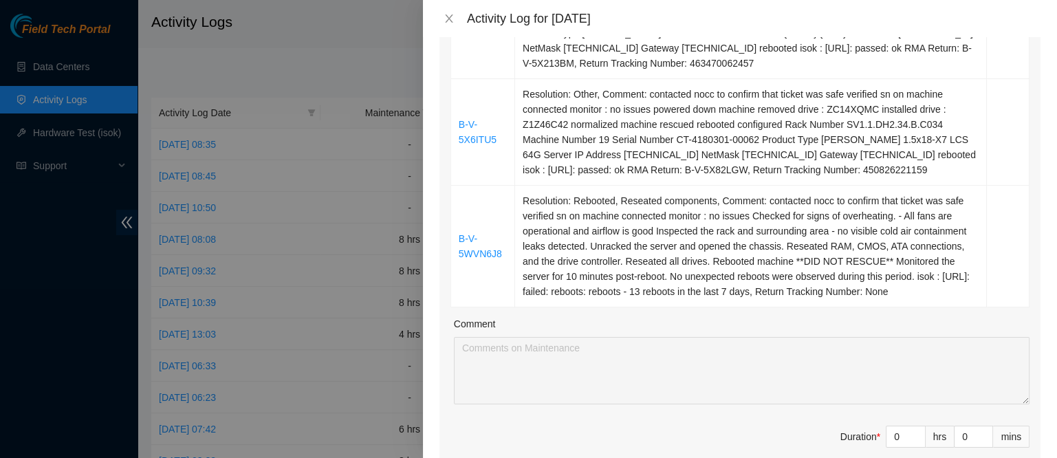
scroll to position [893, 0]
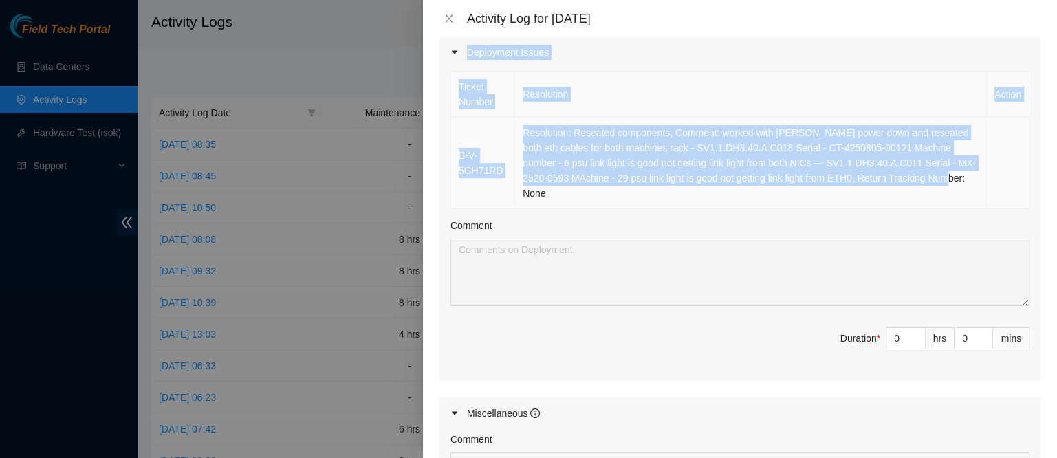
drag, startPoint x: 454, startPoint y: 78, endPoint x: 906, endPoint y: 187, distance: 464.8
copy div "B-W-16N3P5E Resolution: Reseated components, Rebooted, Replaced disk, Comment: …"
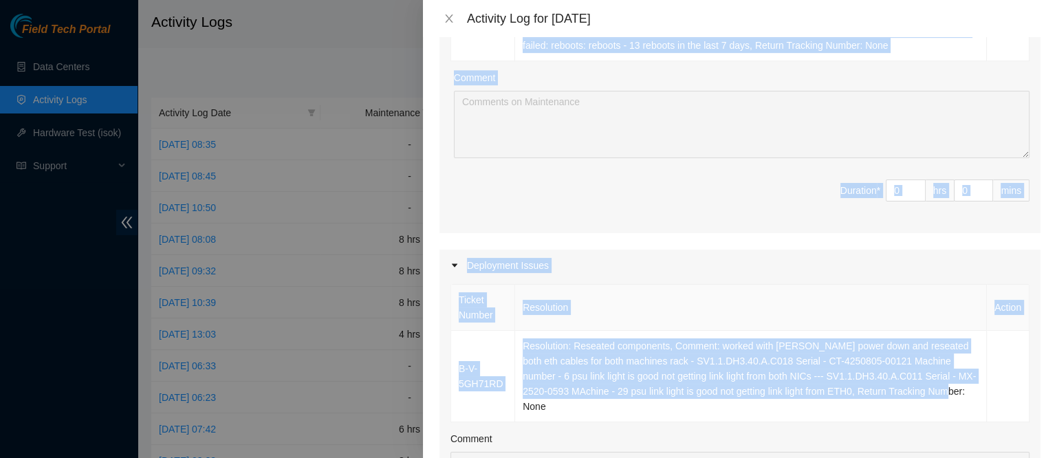
scroll to position [677, 0]
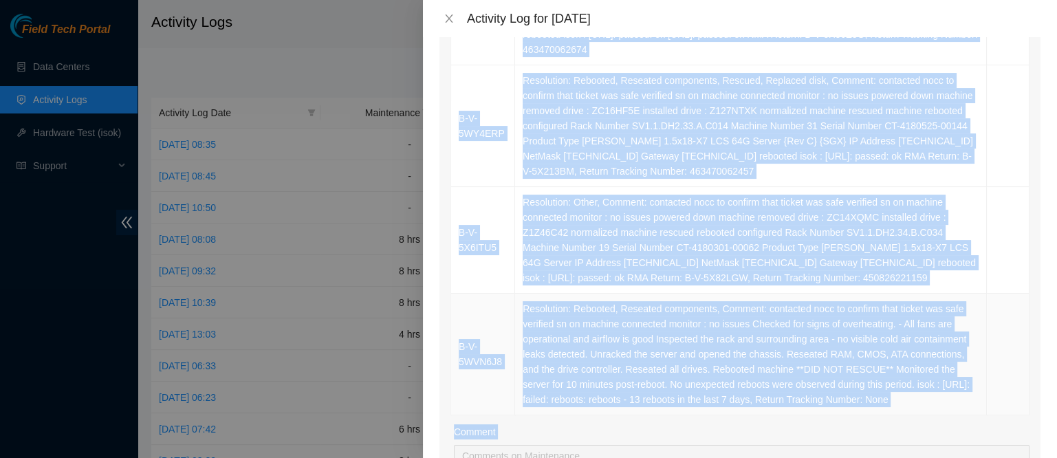
click at [877, 313] on td "Resolution: Rebooted, Reseated components, Comment: contacted nocc to confirm t…" at bounding box center [751, 355] width 472 height 122
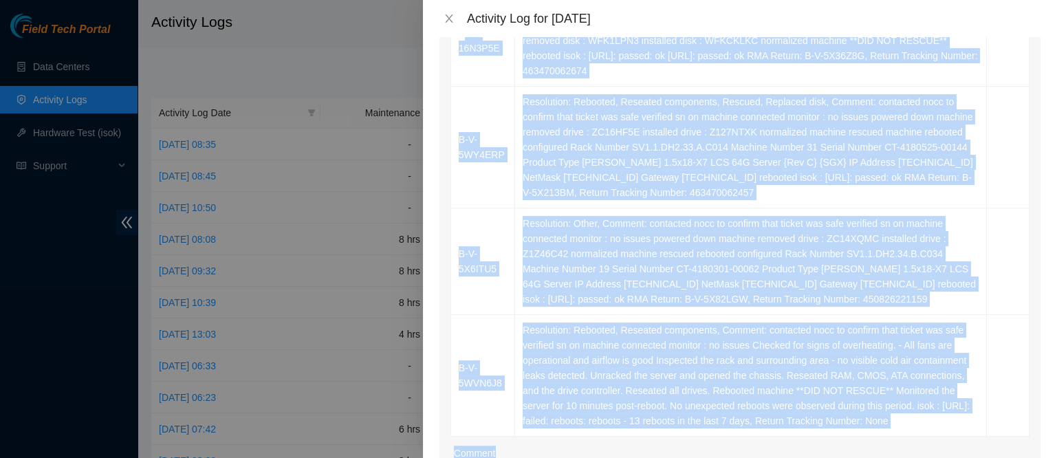
scroll to position [311, 0]
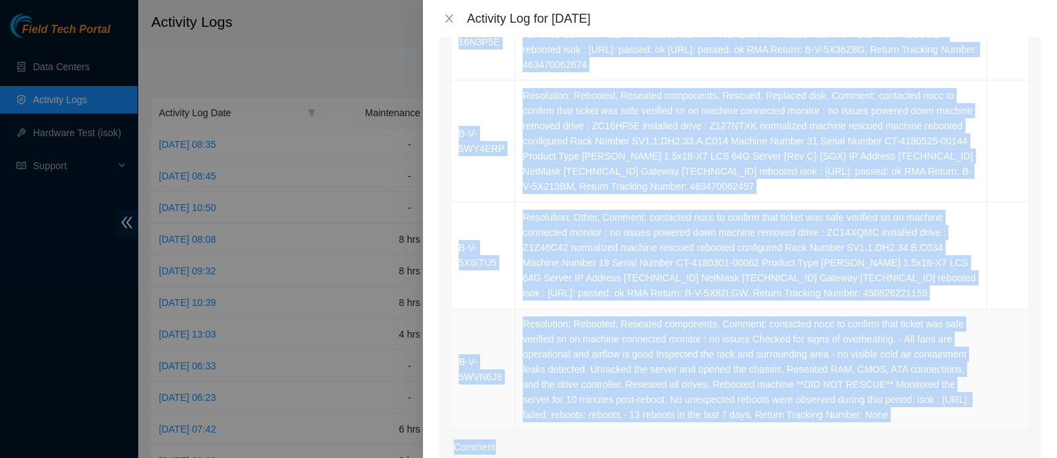
drag, startPoint x: 463, startPoint y: 112, endPoint x: 949, endPoint y: 416, distance: 573.4
click at [949, 416] on tbody "B-W-16N3P5E Resolution: Reseated components, Rebooted, Replaced disk, Comment: …" at bounding box center [740, 209] width 578 height 441
copy tbody "-W-16N3P5E Resolution: Reseated components, Rebooted, Replaced disk, Comment: c…"
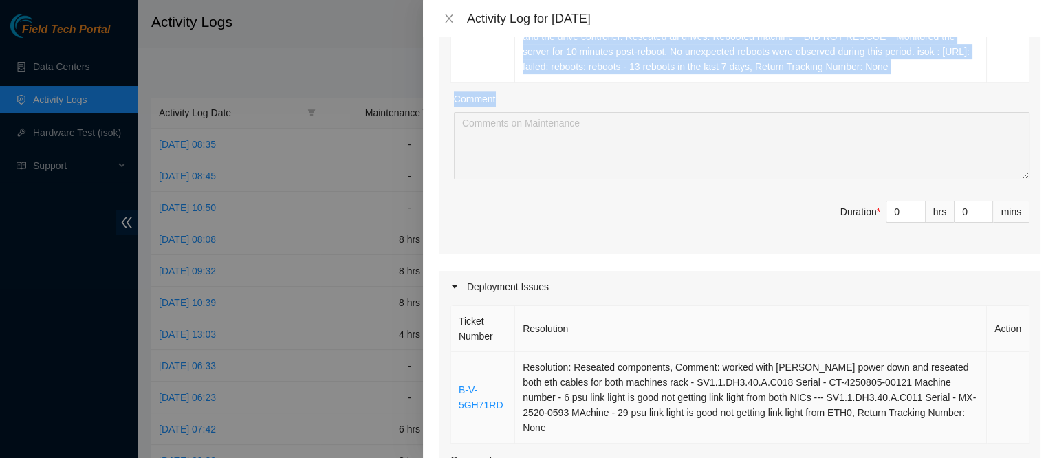
scroll to position [680, 0]
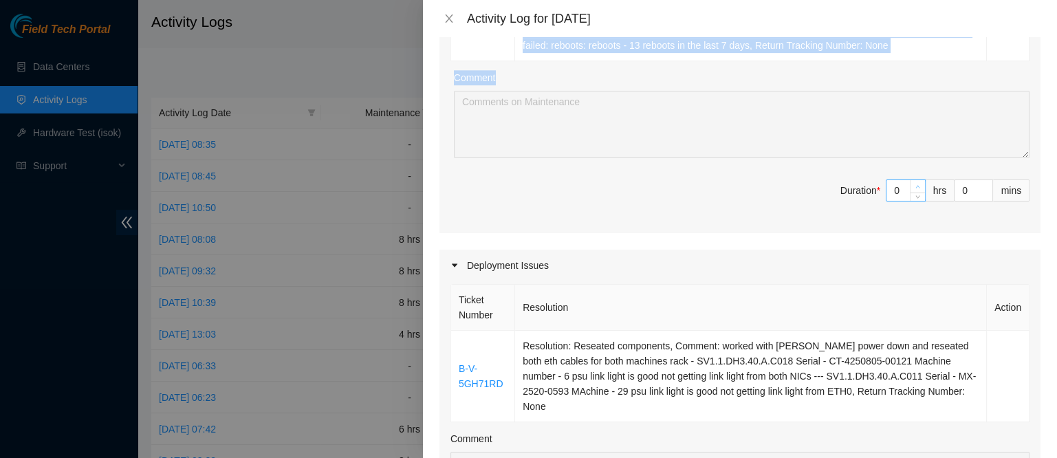
type input "1"
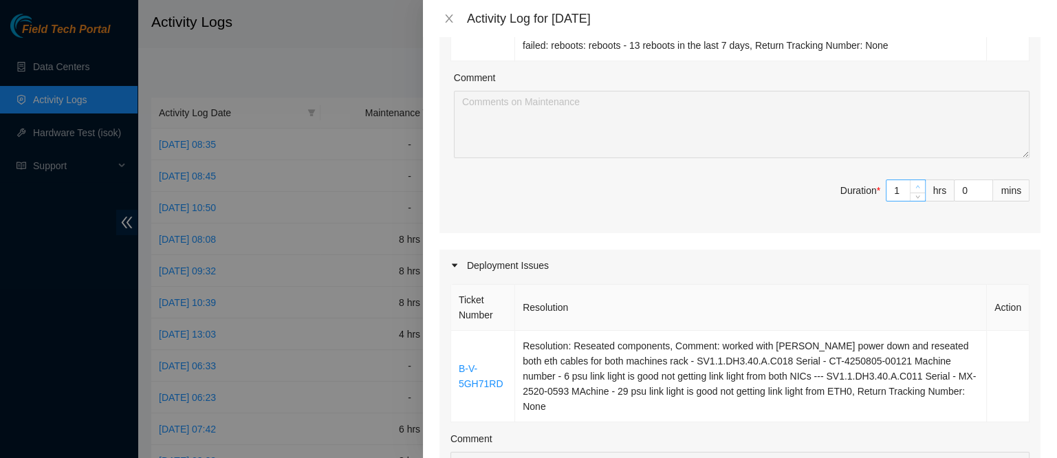
click at [915, 187] on icon "up" at bounding box center [917, 186] width 5 height 5
type input "2"
click at [915, 187] on icon "up" at bounding box center [917, 186] width 5 height 5
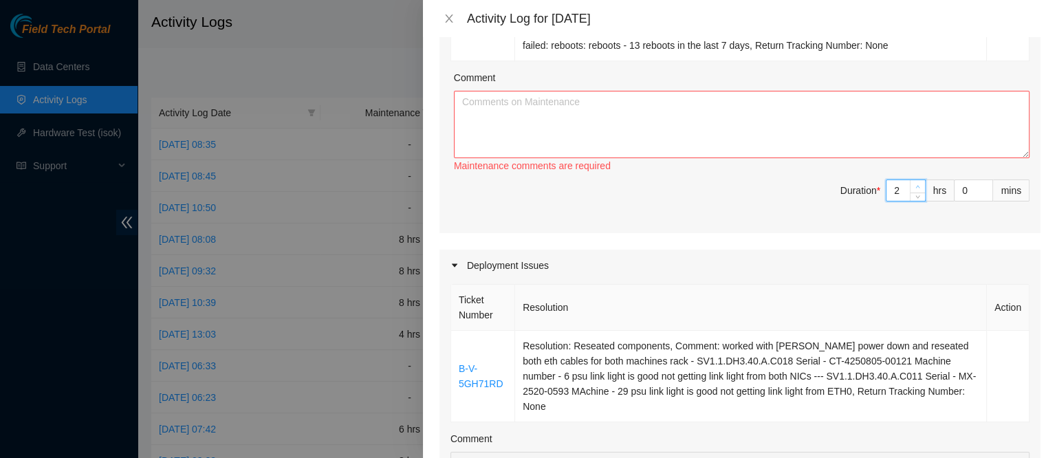
click at [915, 187] on icon "up" at bounding box center [917, 186] width 5 height 5
type input "3"
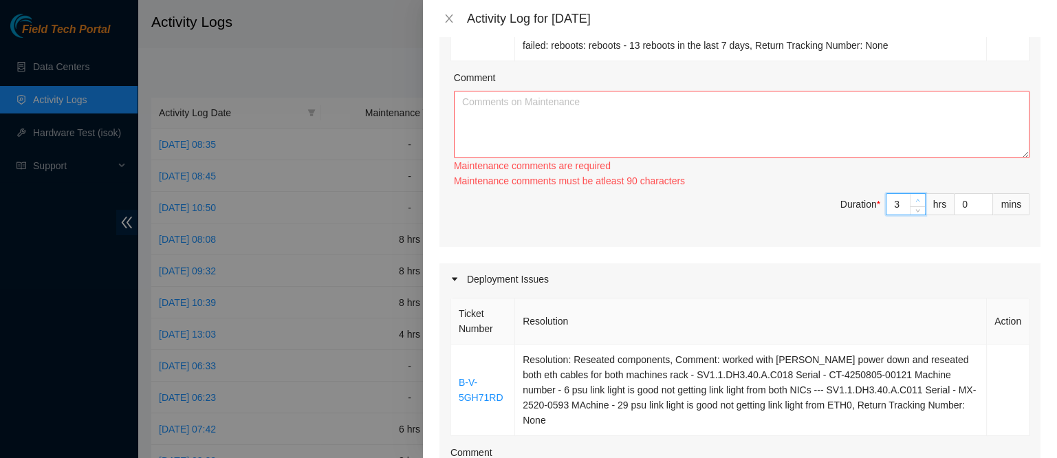
type input "4"
click at [915, 198] on icon "up" at bounding box center [917, 200] width 5 height 5
type input "5"
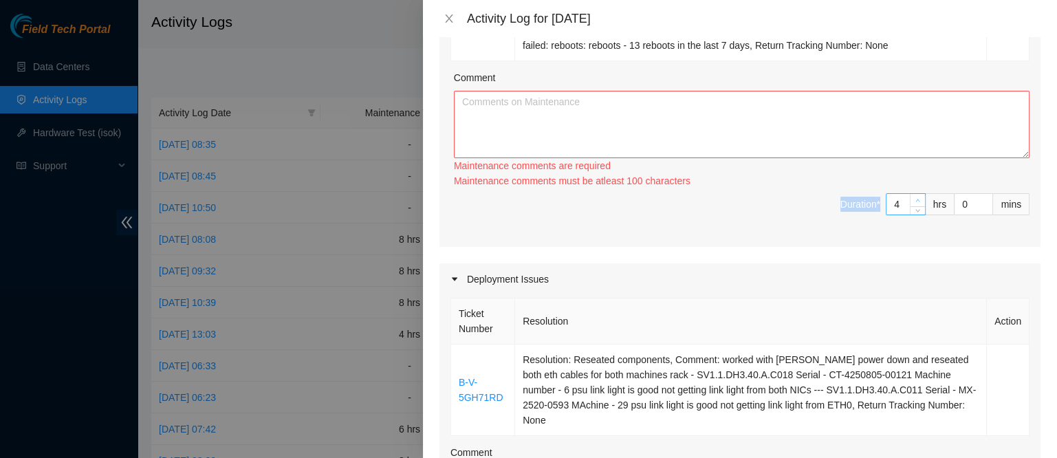
type input "5"
click at [914, 199] on span "up" at bounding box center [918, 201] width 8 height 8
type input "6"
click at [914, 199] on span "up" at bounding box center [918, 201] width 8 height 8
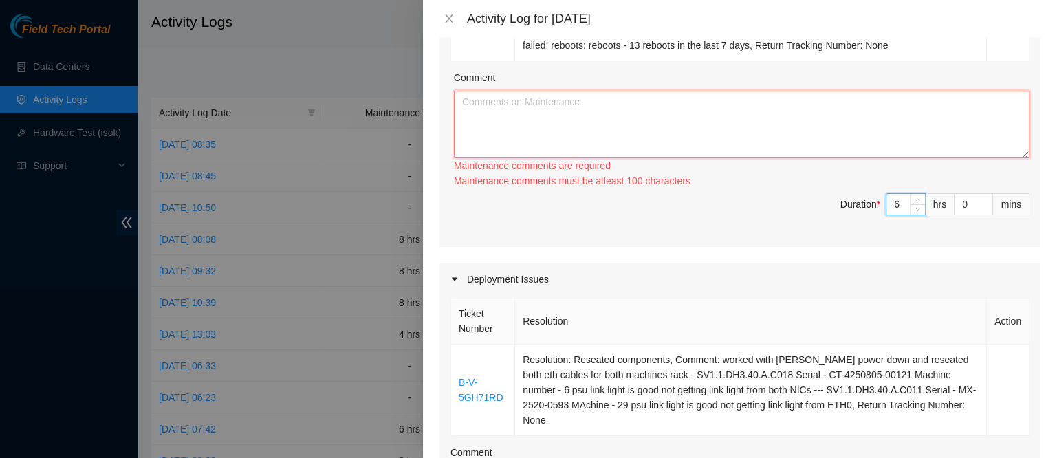
click at [758, 139] on textarea "Comment" at bounding box center [742, 124] width 576 height 67
paste textarea "-W-16N3P5E Resolution: Reseated components, Rebooted, Replaced disk, Comment: c…"
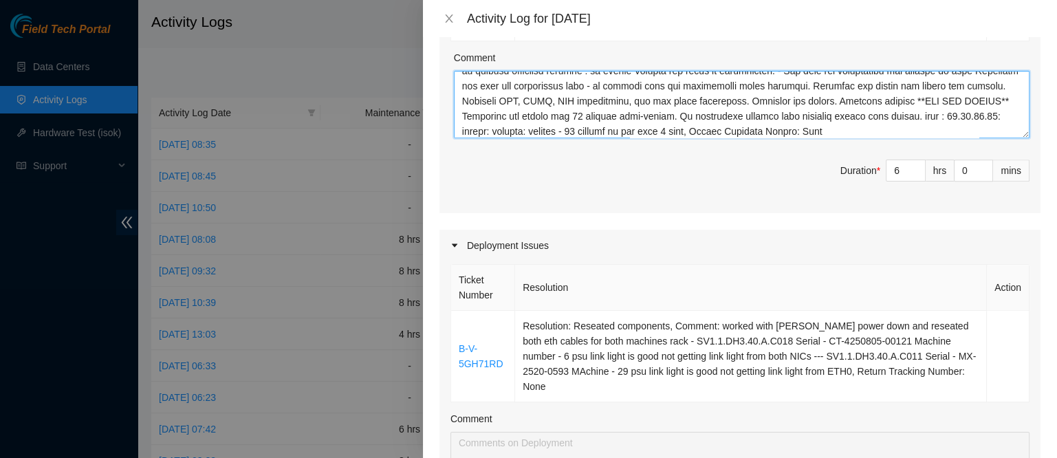
scroll to position [710, 0]
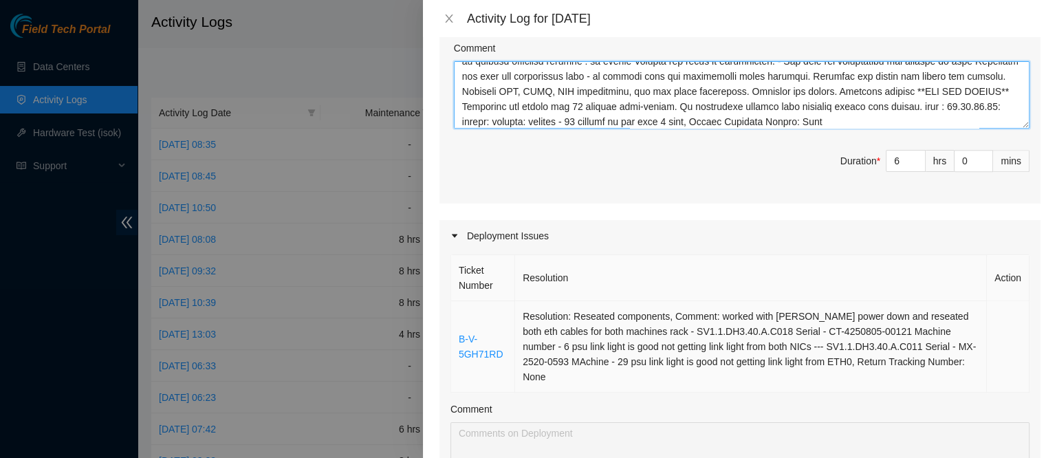
type textarea "-W-16N3P5E Resolution: Reseated components, Rebooted, Replaced disk, Comment: c…"
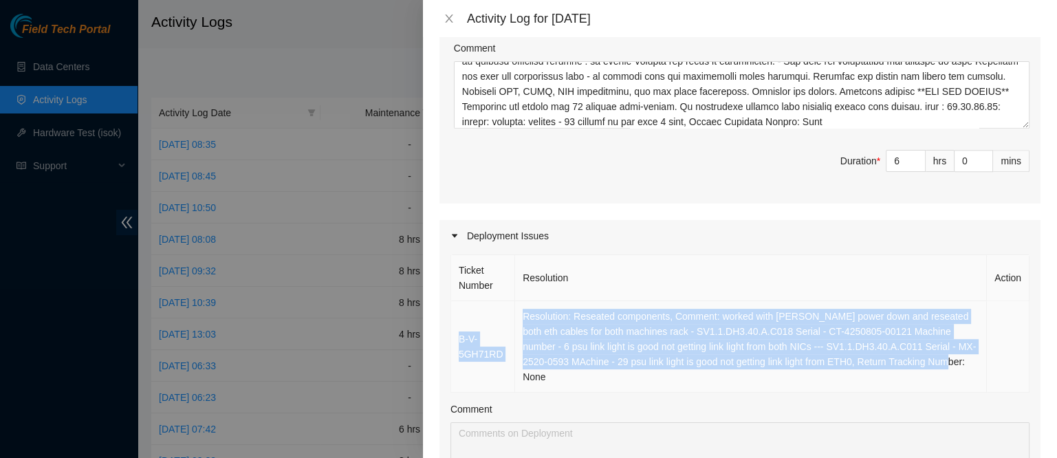
drag, startPoint x: 457, startPoint y: 301, endPoint x: 558, endPoint y: 385, distance: 131.4
click at [558, 385] on tr "B-V-5GH71RD Resolution: Reseated components, Comment: worked with [PERSON_NAME]…" at bounding box center [740, 346] width 578 height 91
copy tr "B-V-5GH71RD Resolution: Reseated components, Comment: worked with Jese power do…"
type input "7"
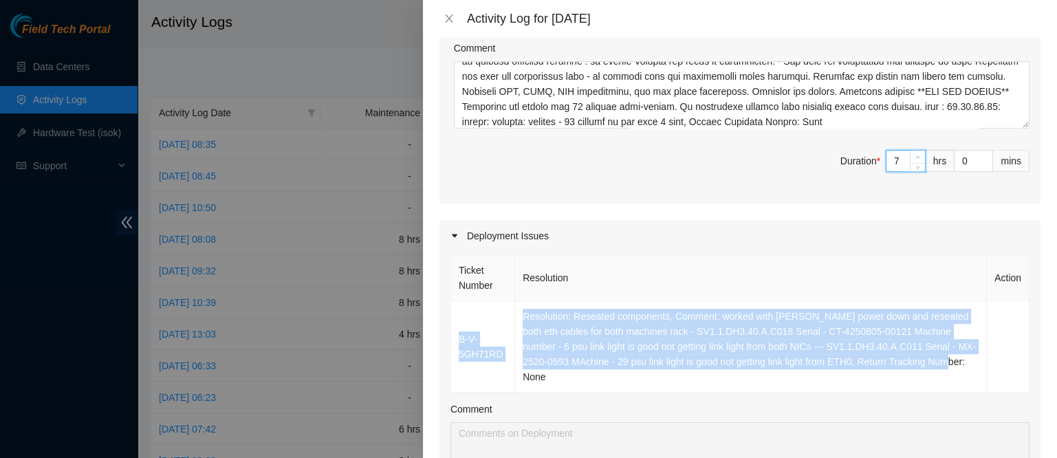
click at [915, 156] on icon "up" at bounding box center [917, 157] width 5 height 5
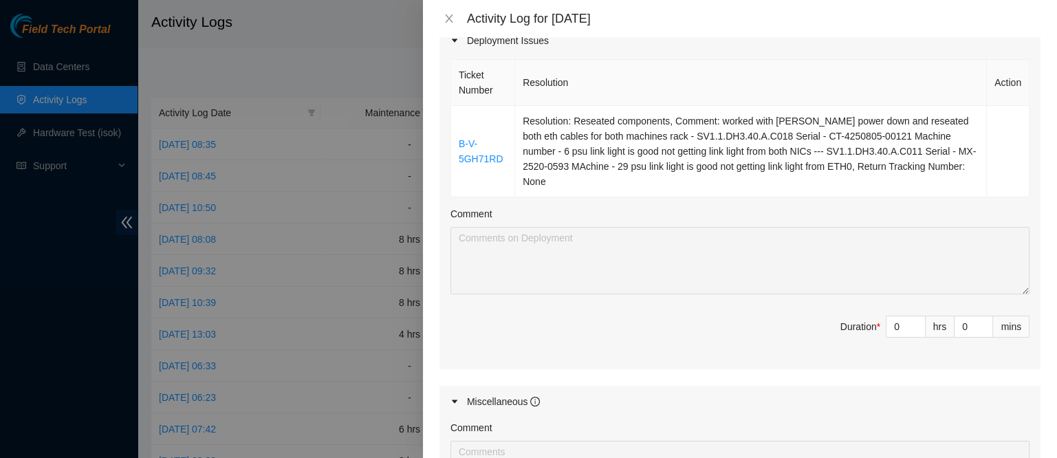
scroll to position [911, 0]
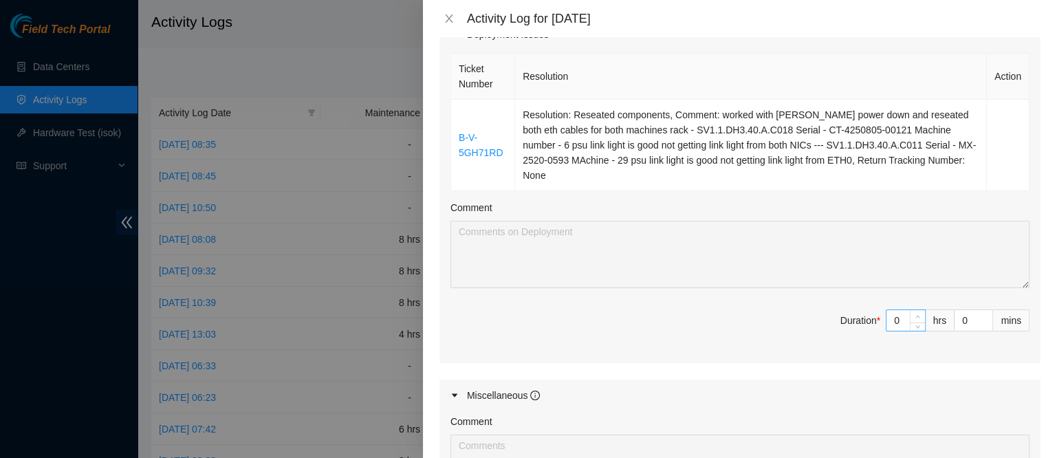
type input "1"
type input "8"
click at [915, 314] on icon "up" at bounding box center [917, 316] width 5 height 5
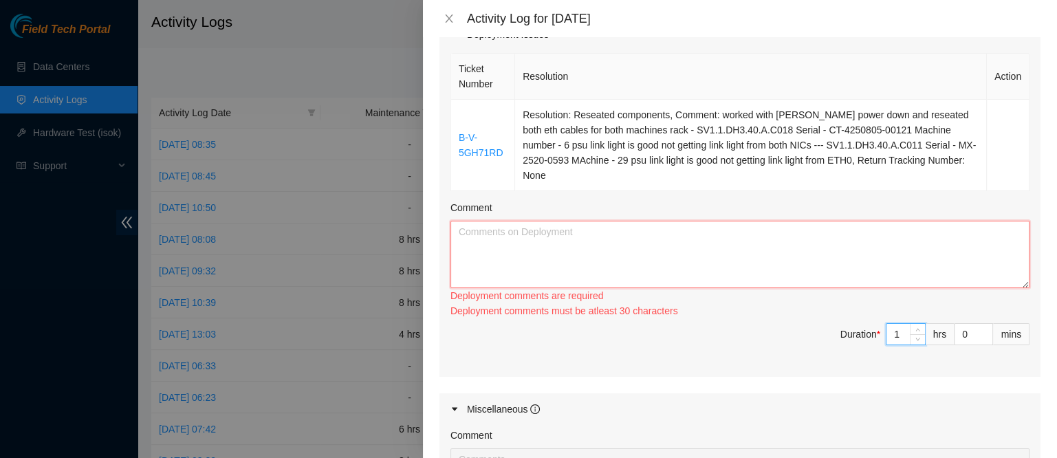
click at [778, 255] on textarea "Comment" at bounding box center [739, 254] width 579 height 67
paste textarea "B-V-5GH71RD Resolution: Reseated components, Comment: worked with Jese power do…"
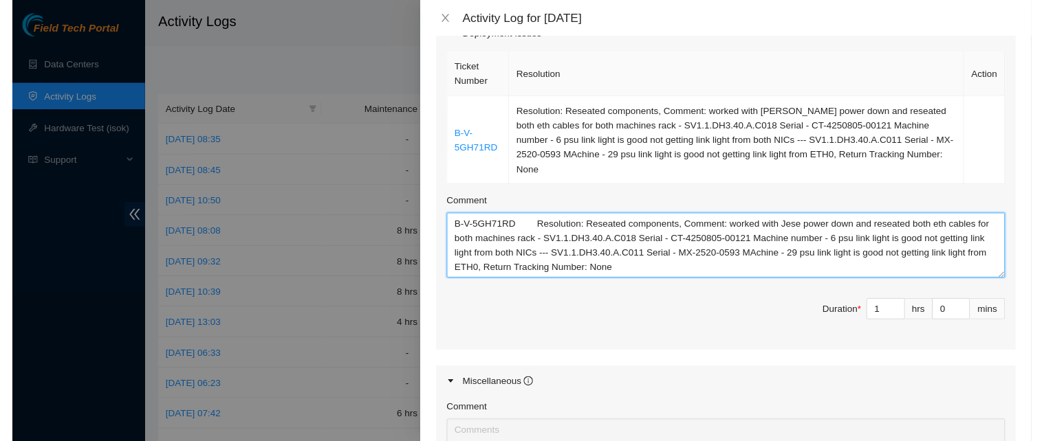
scroll to position [1172, 0]
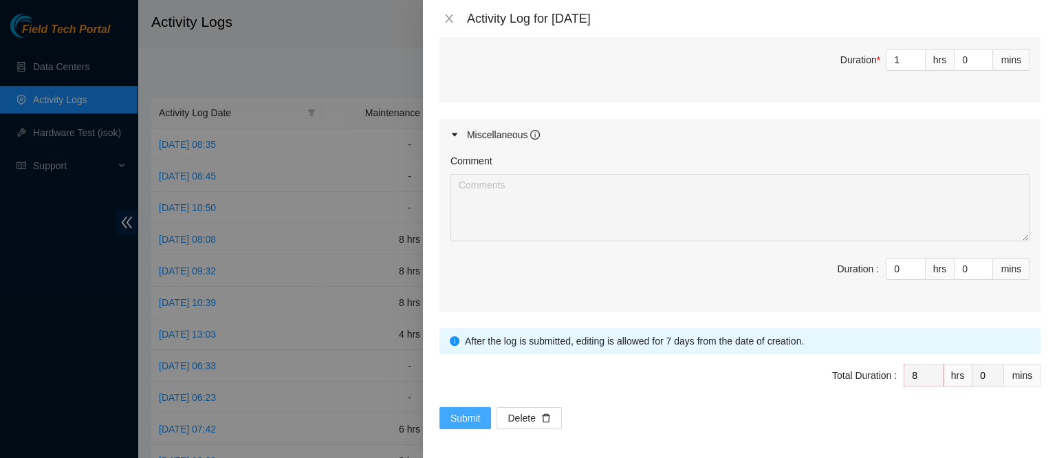
type textarea "B-V-5GH71RD Resolution: Reseated components, Comment: worked with Jese power do…"
click at [469, 411] on span "Submit" at bounding box center [465, 418] width 30 height 15
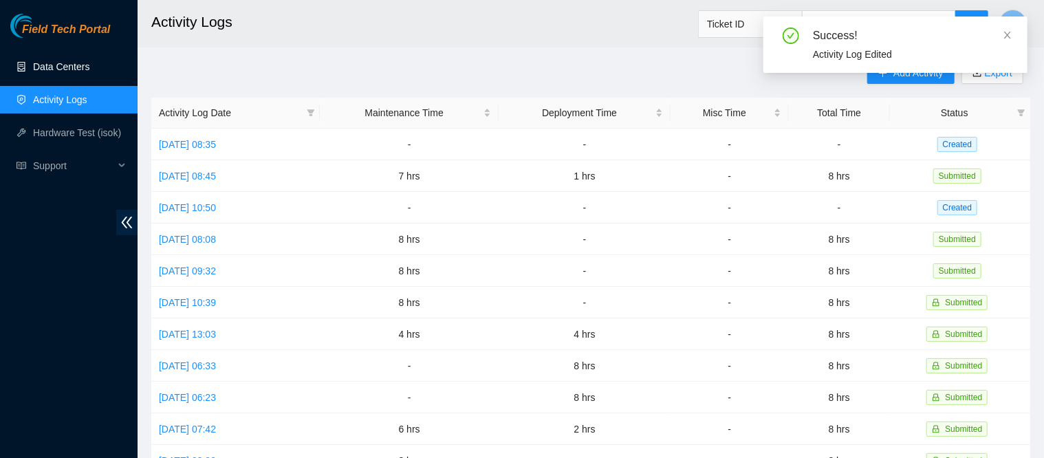
click at [85, 72] on link "Data Centers" at bounding box center [61, 66] width 56 height 11
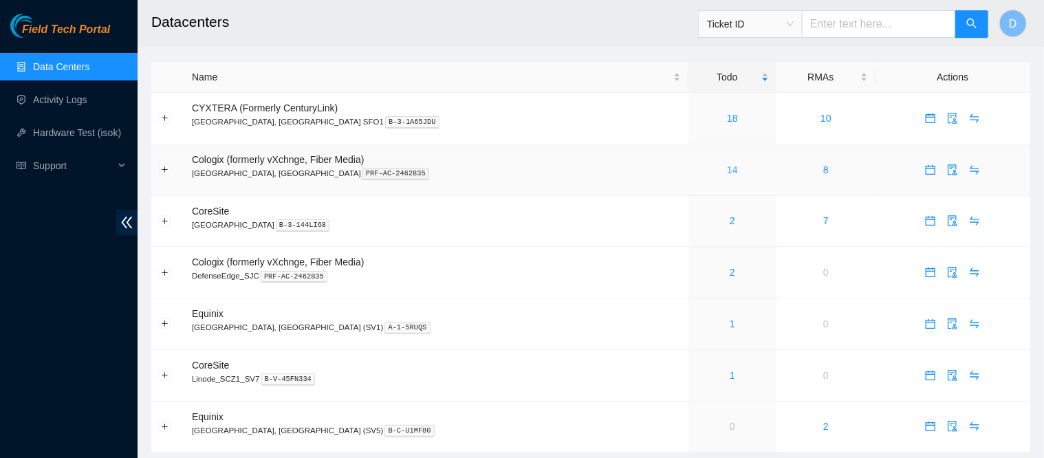
click at [727, 167] on link "14" at bounding box center [732, 169] width 11 height 11
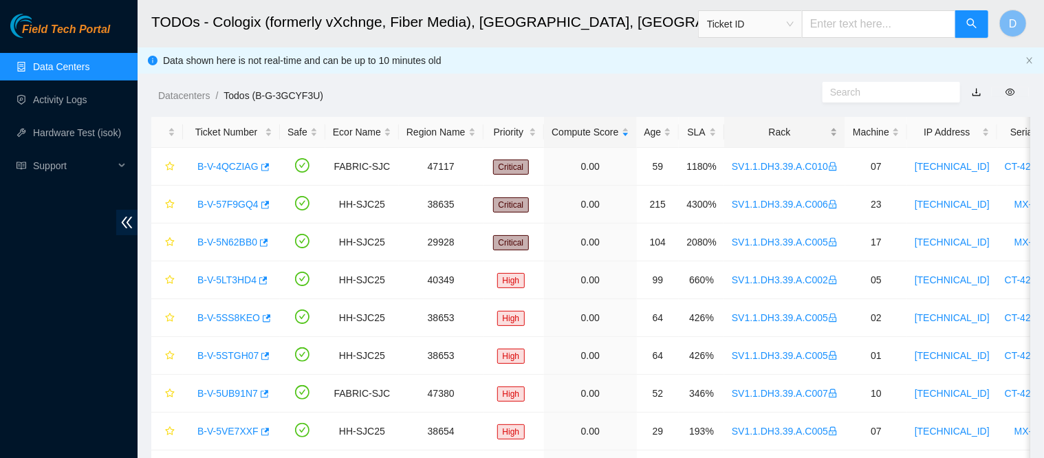
click at [755, 125] on div "Rack" at bounding box center [785, 131] width 106 height 15
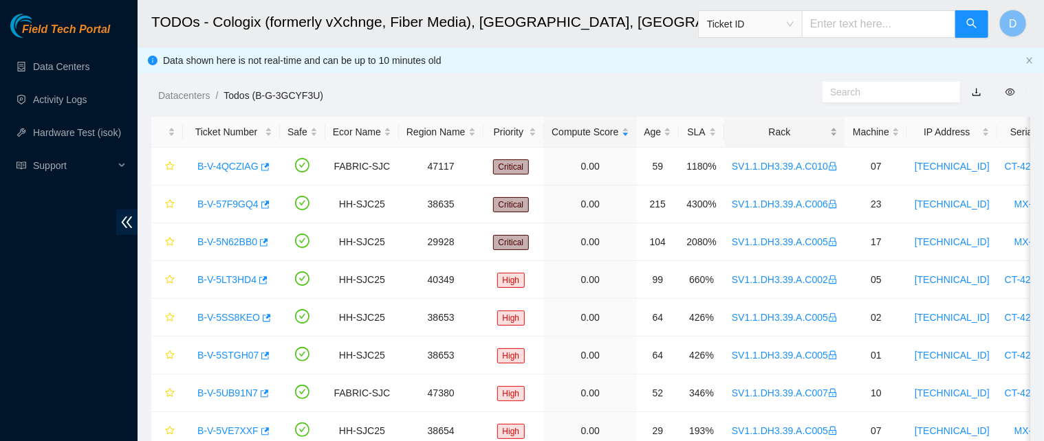
click at [770, 127] on div "Rack" at bounding box center [785, 131] width 106 height 15
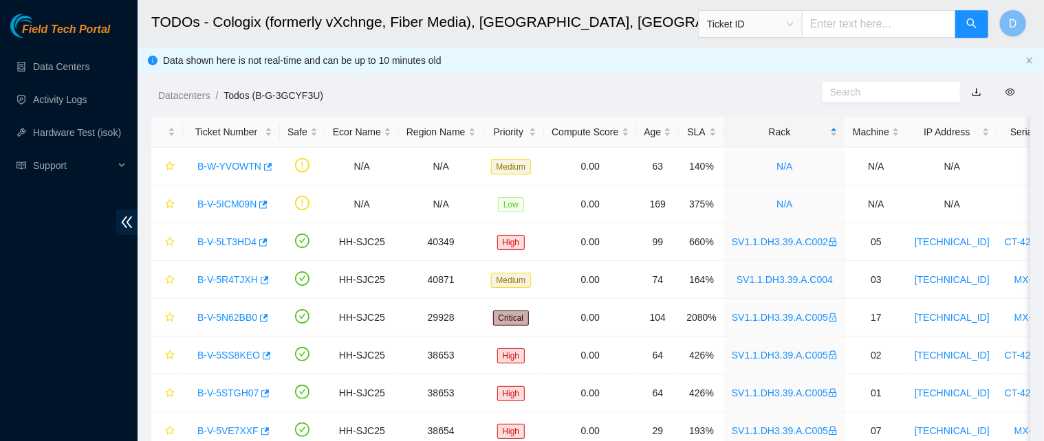
click at [857, 18] on input "text" at bounding box center [879, 24] width 154 height 28
paste input "B-W-15R7DRJ"
type input "B-W-15R7DRJ"
click at [983, 25] on button "button" at bounding box center [971, 24] width 33 height 28
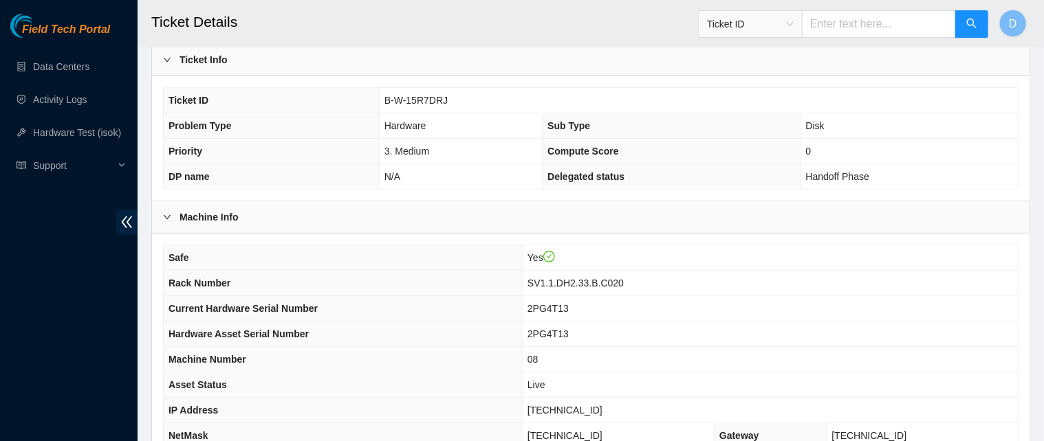
scroll to position [442, 0]
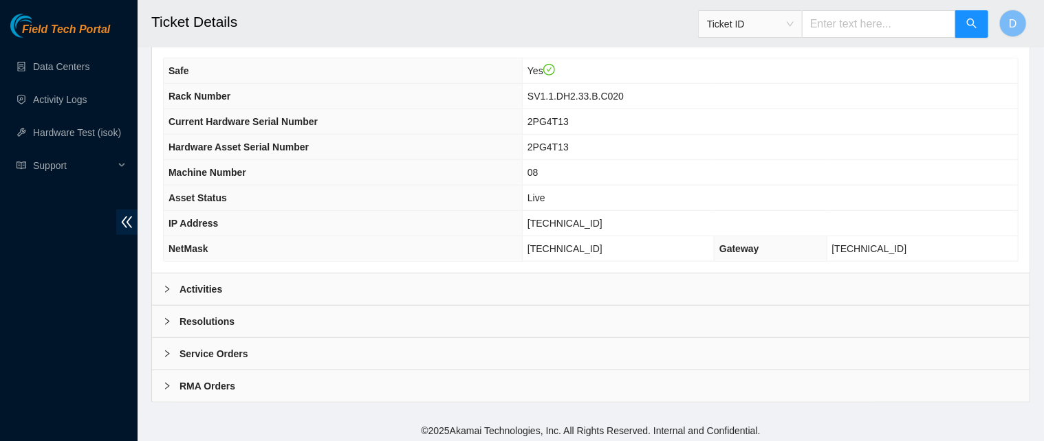
click at [197, 283] on b "Activities" at bounding box center [200, 289] width 43 height 15
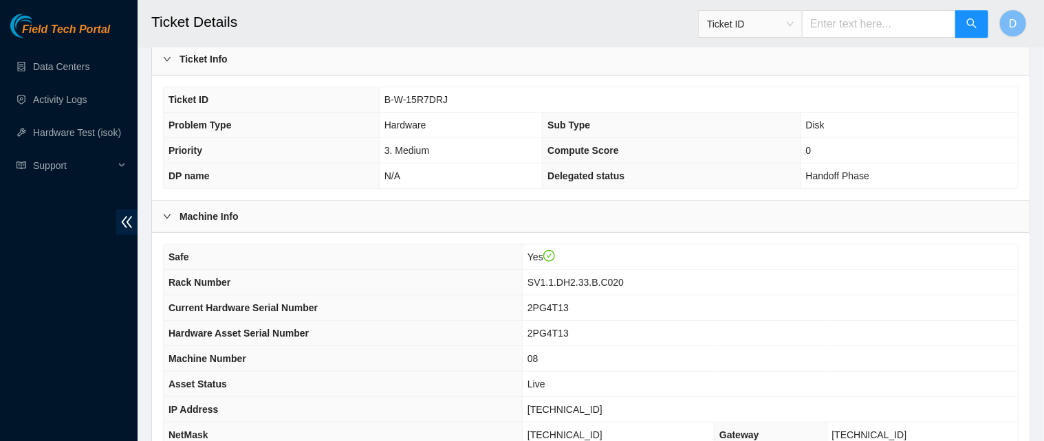
scroll to position [0, 0]
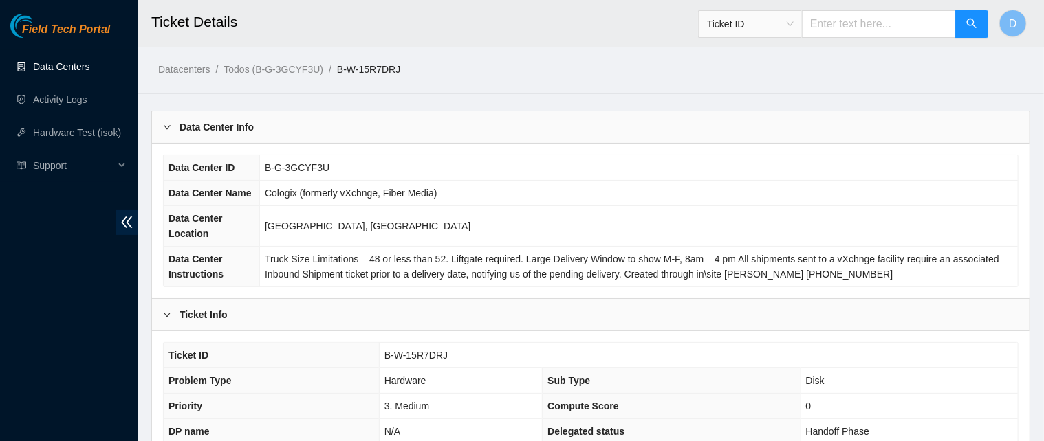
click at [69, 72] on link "Data Centers" at bounding box center [61, 66] width 56 height 11
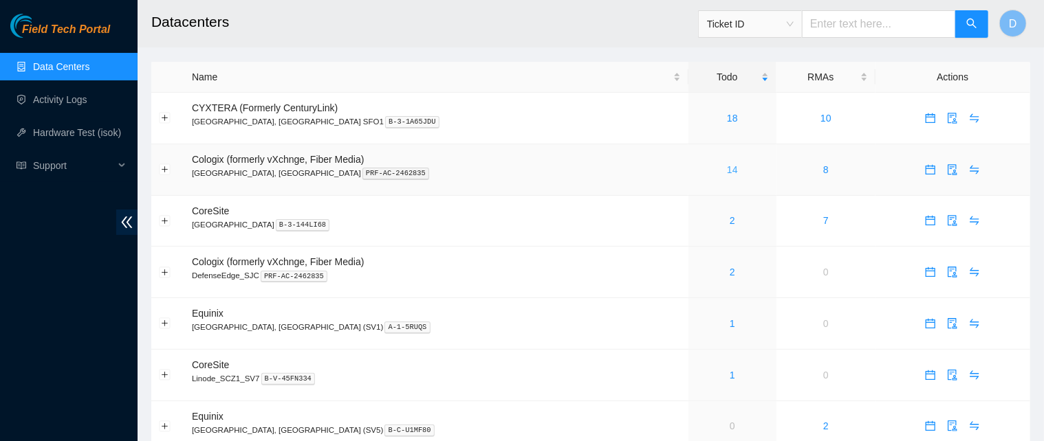
click at [727, 166] on link "14" at bounding box center [732, 169] width 11 height 11
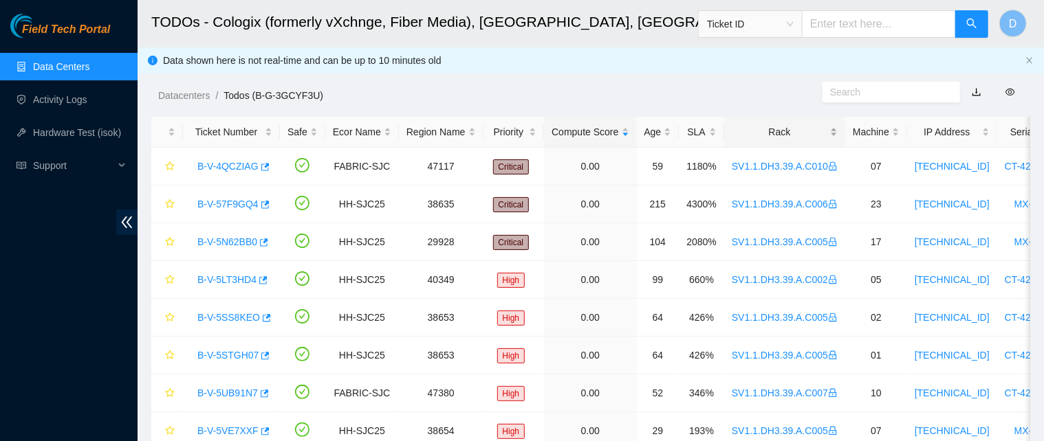
click at [765, 129] on div "Rack" at bounding box center [785, 131] width 106 height 15
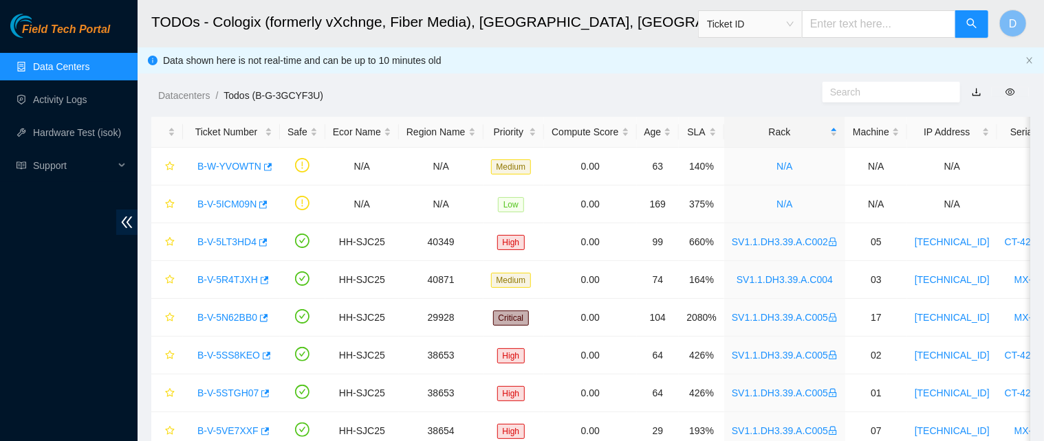
click at [89, 68] on link "Data Centers" at bounding box center [61, 66] width 56 height 11
